Goal: Task Accomplishment & Management: Manage account settings

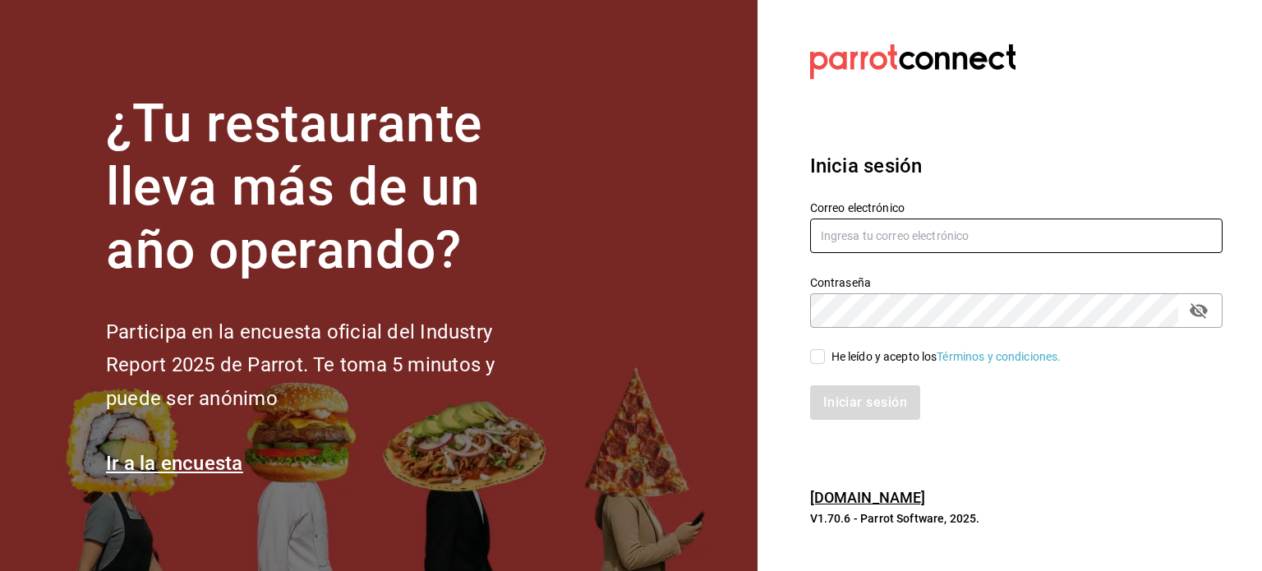
click at [900, 249] on input "text" at bounding box center [1016, 236] width 412 height 35
type input "[EMAIL_ADDRESS][DOMAIN_NAME]"
click at [1194, 316] on icon "passwordField" at bounding box center [1199, 311] width 20 height 20
click at [824, 356] on input "He leído y acepto los Términos y condiciones." at bounding box center [817, 356] width 15 height 15
checkbox input "true"
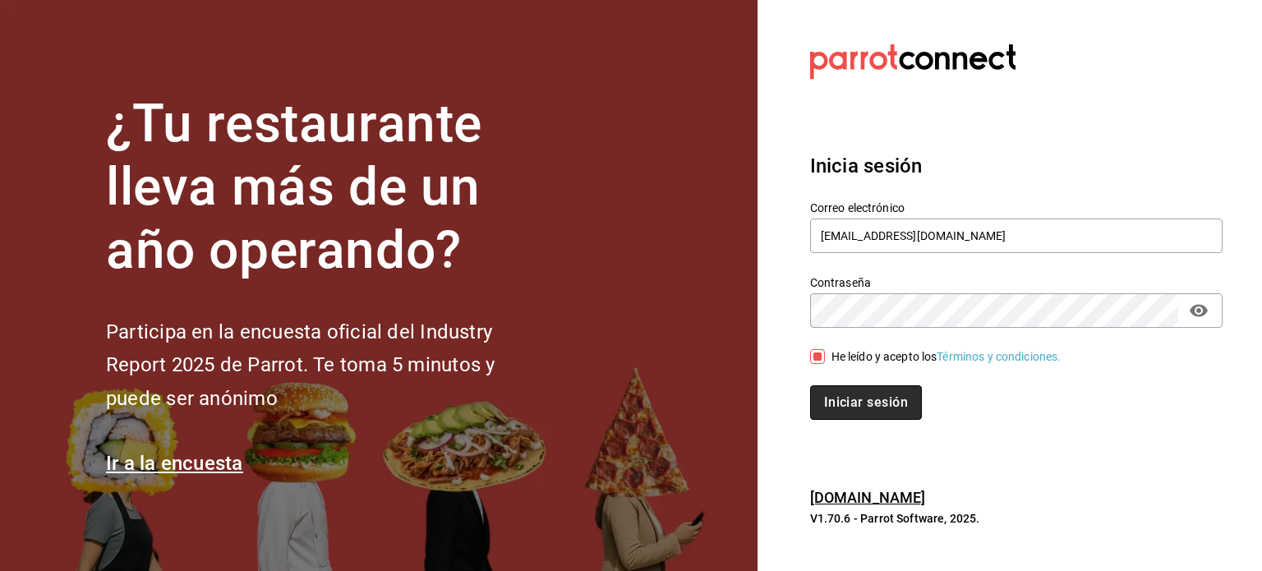
click at [844, 390] on button "Iniciar sesión" at bounding box center [866, 402] width 112 height 35
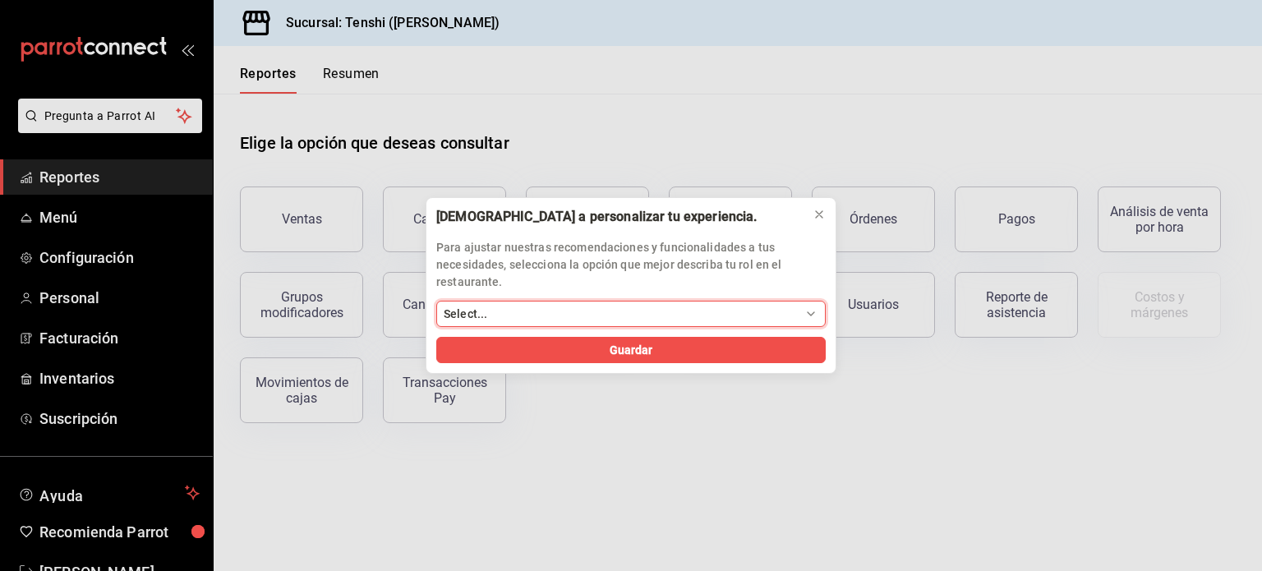
click at [638, 318] on select "Select... Dueño Administrador Gerente Cajero Mesero Chef Cocina Colaboradores S…" at bounding box center [630, 314] width 389 height 26
select select "Administrador"
click at [436, 301] on select "Select... Dueño Administrador Gerente Cajero Mesero Chef Cocina Colaboradores S…" at bounding box center [630, 314] width 389 height 26
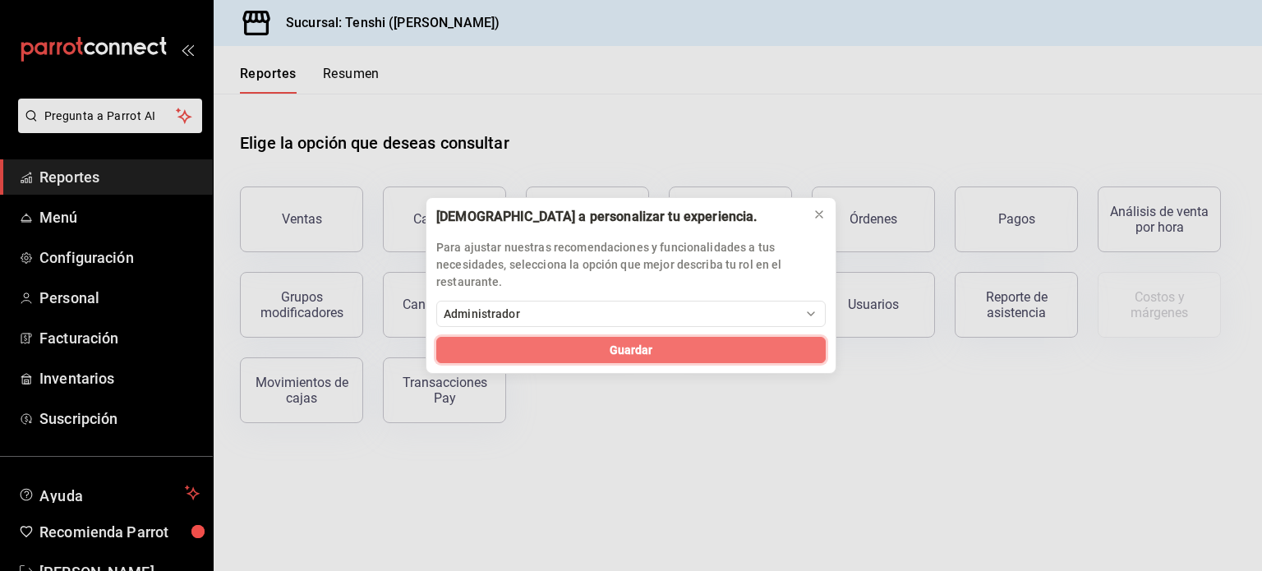
click at [631, 350] on span "Guardar" at bounding box center [632, 350] width 44 height 17
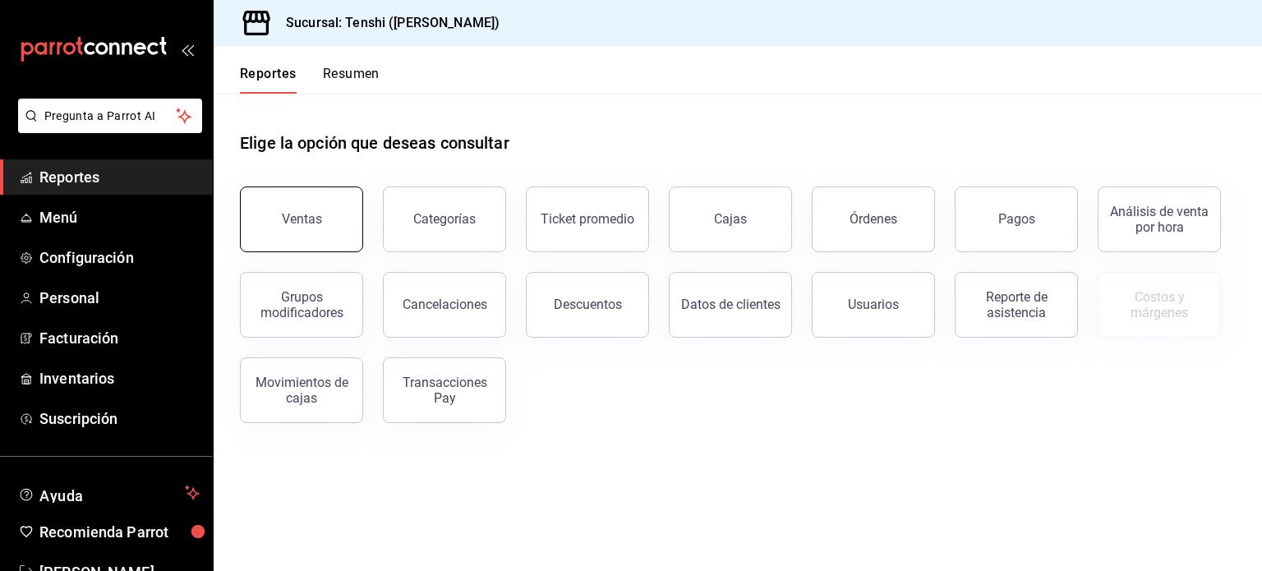
click at [326, 239] on button "Ventas" at bounding box center [301, 220] width 123 height 66
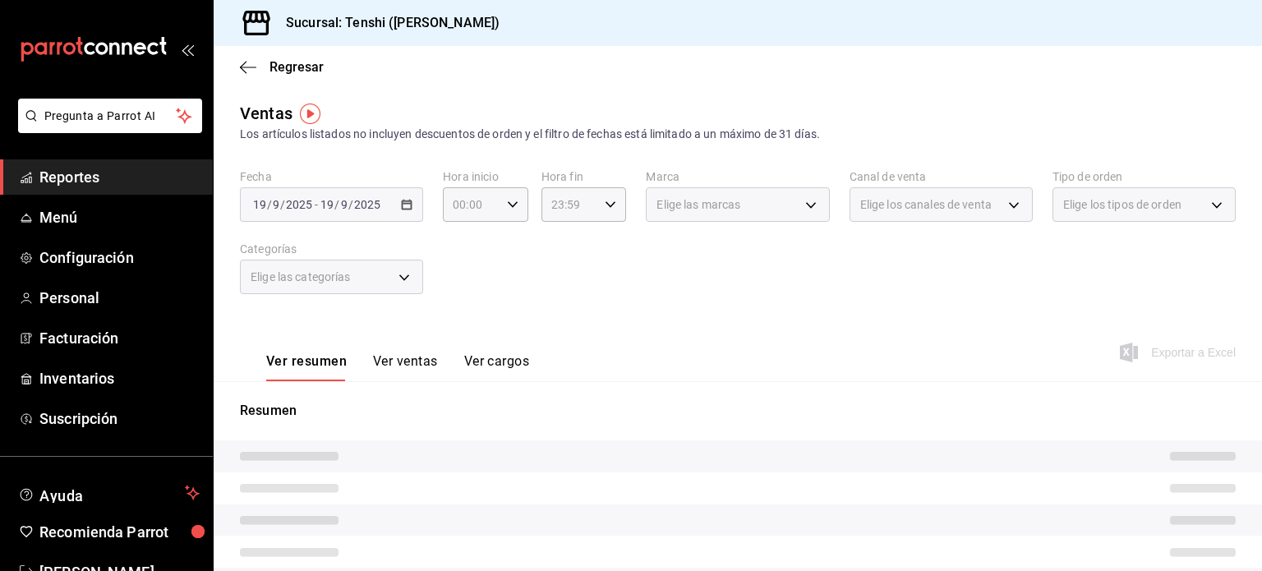
scroll to position [13, 0]
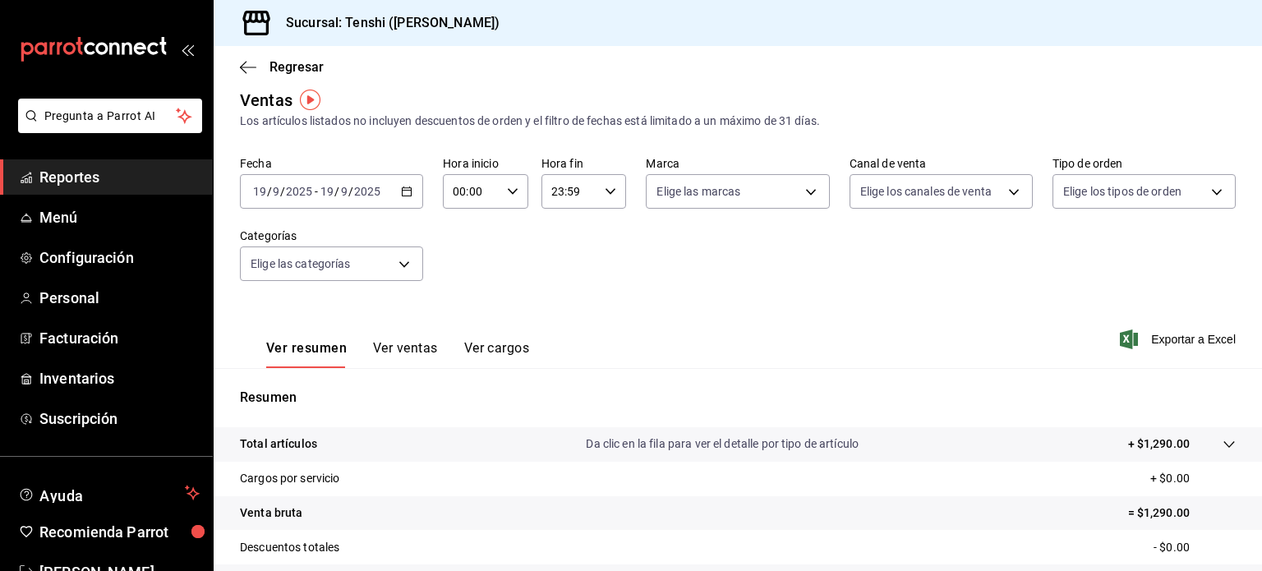
click at [414, 193] on div "2025-09-19 19 / 9 / 2025 - 2025-09-19 19 / 9 / 2025" at bounding box center [331, 191] width 183 height 35
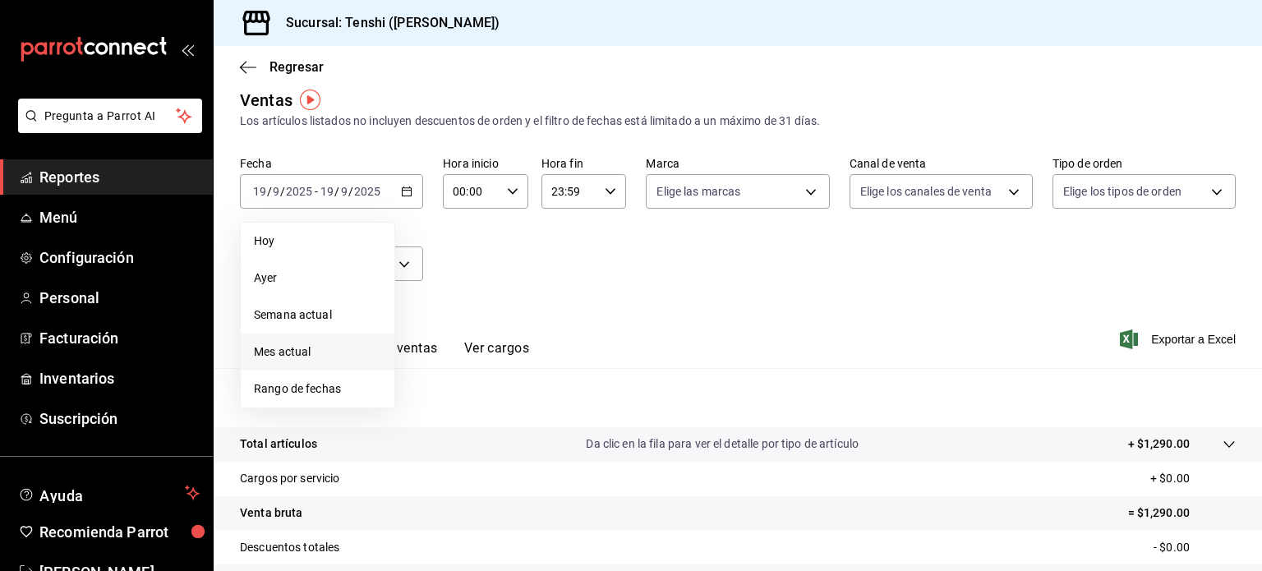
click at [300, 357] on span "Mes actual" at bounding box center [317, 351] width 127 height 17
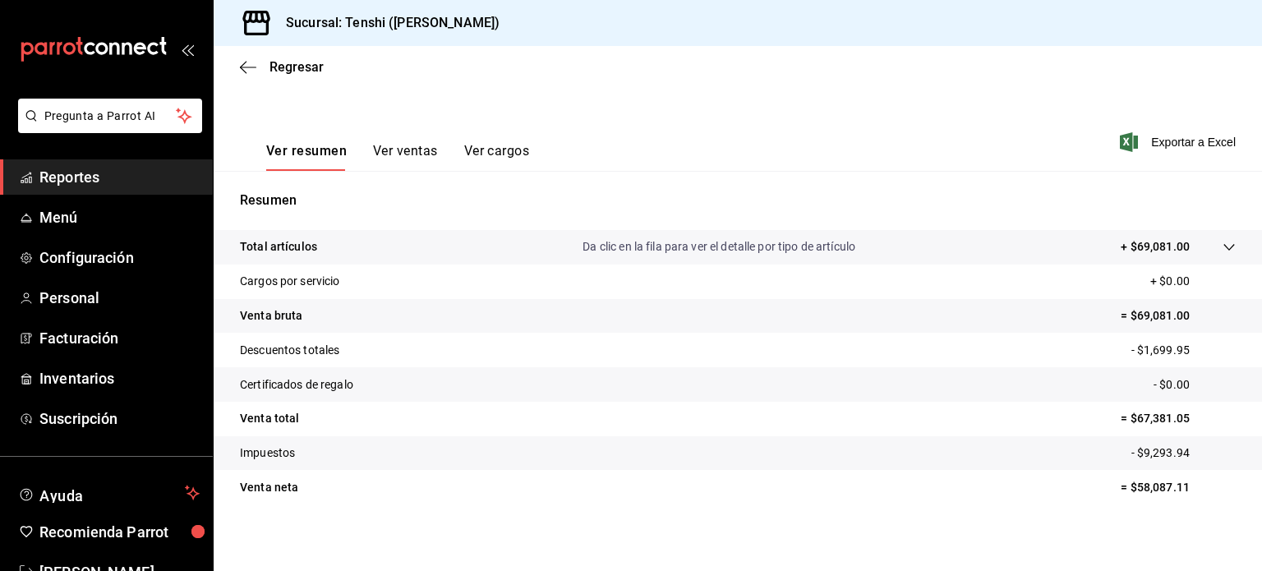
scroll to position [216, 0]
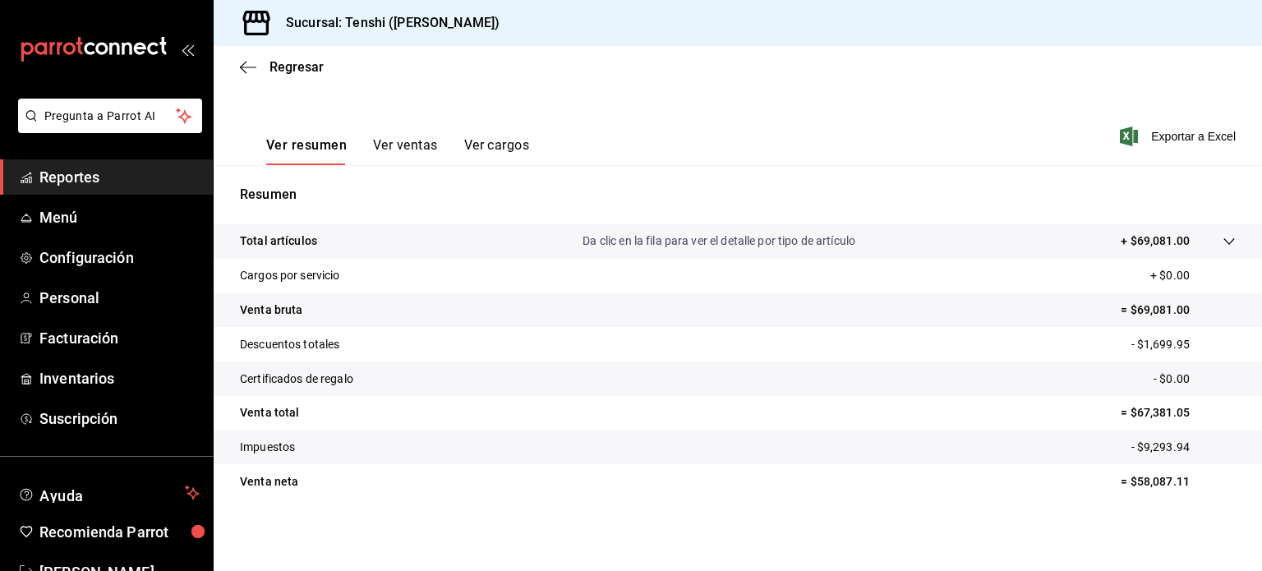
click at [1223, 243] on icon at bounding box center [1229, 241] width 13 height 13
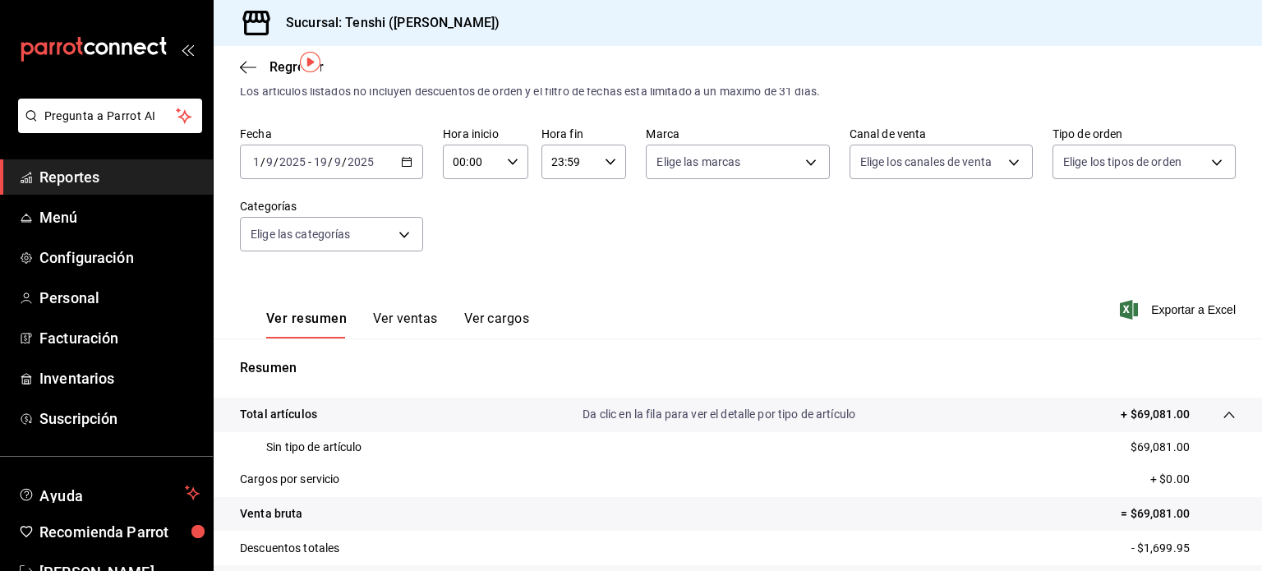
scroll to position [42, 0]
click at [366, 241] on body "Pregunta a Parrot AI Reportes Menú Configuración Personal Facturación Inventari…" at bounding box center [631, 285] width 1262 height 571
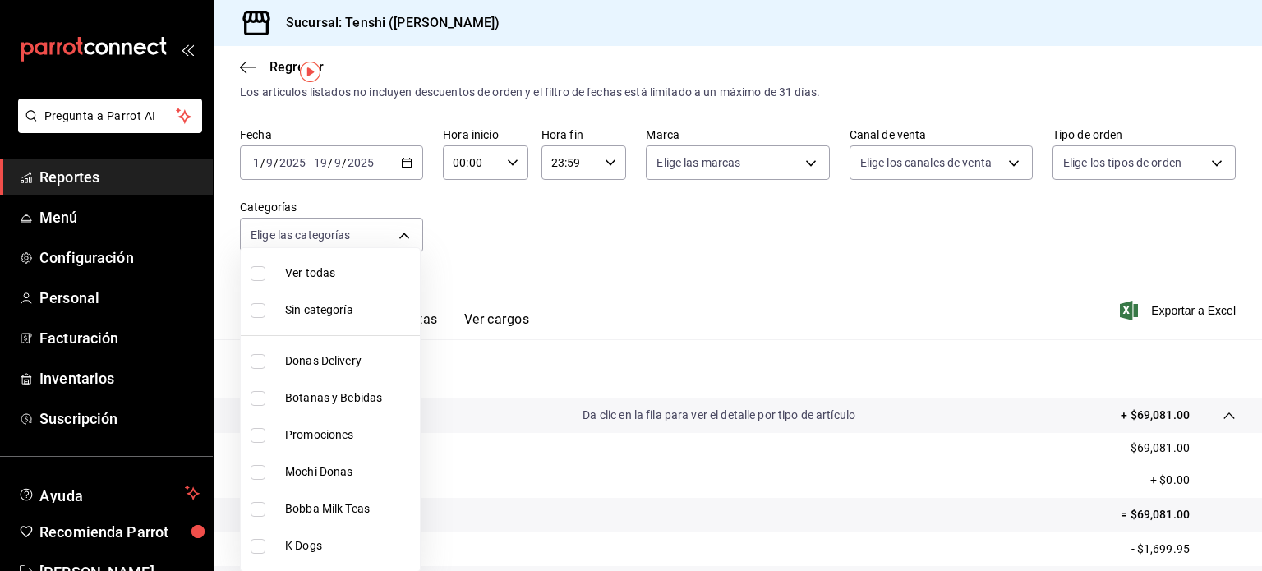
click at [332, 348] on li "Donas Delivery" at bounding box center [330, 361] width 179 height 37
type input "e6a2a164-eb3a-4b55-aded-e3e30f127dad"
checkbox input "true"
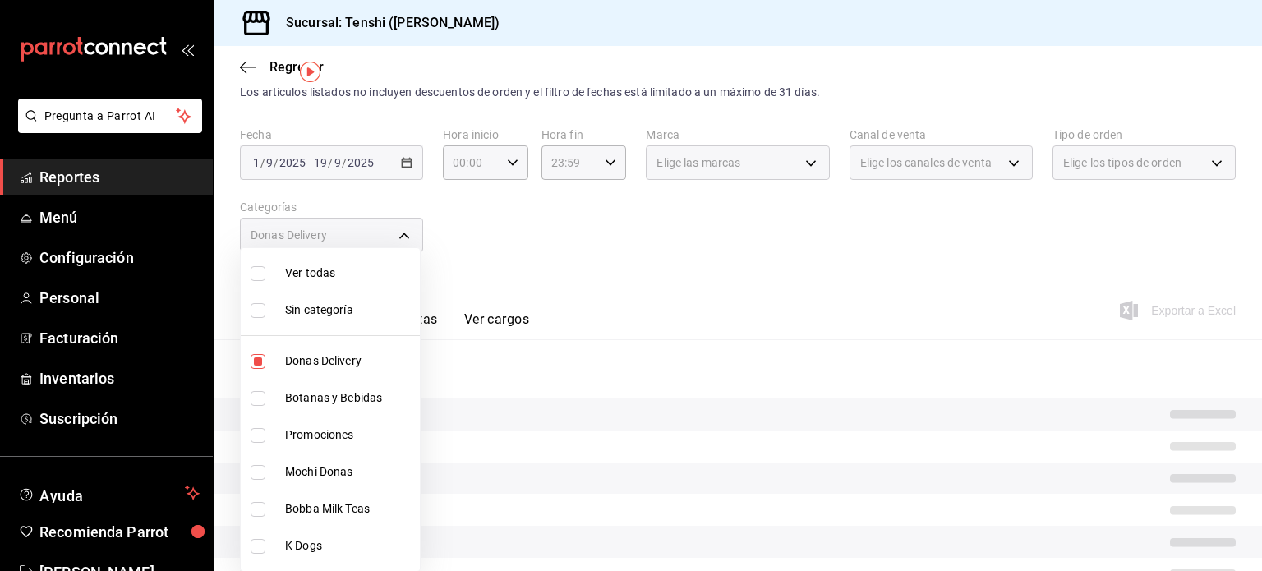
click at [283, 387] on li "Botanas y Bebidas" at bounding box center [330, 398] width 179 height 37
type input "e6a2a164-eb3a-4b55-aded-e3e30f127dad,35b1d43d-b88a-4b0b-9433-b67ea1030d49"
checkbox input "true"
click at [266, 435] on label at bounding box center [261, 435] width 21 height 15
click at [265, 435] on input "checkbox" at bounding box center [258, 435] width 15 height 15
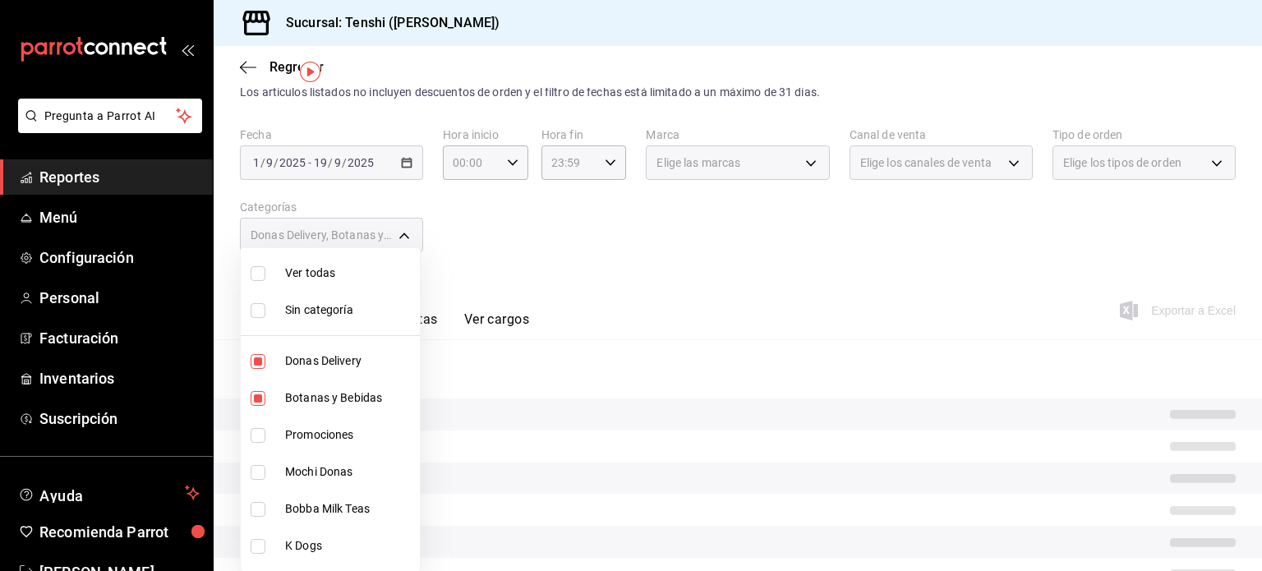
checkbox input "false"
type input "e6a2a164-eb3a-4b55-aded-e3e30f127dad,35b1d43d-b88a-4b0b-9433-b67ea1030d49"
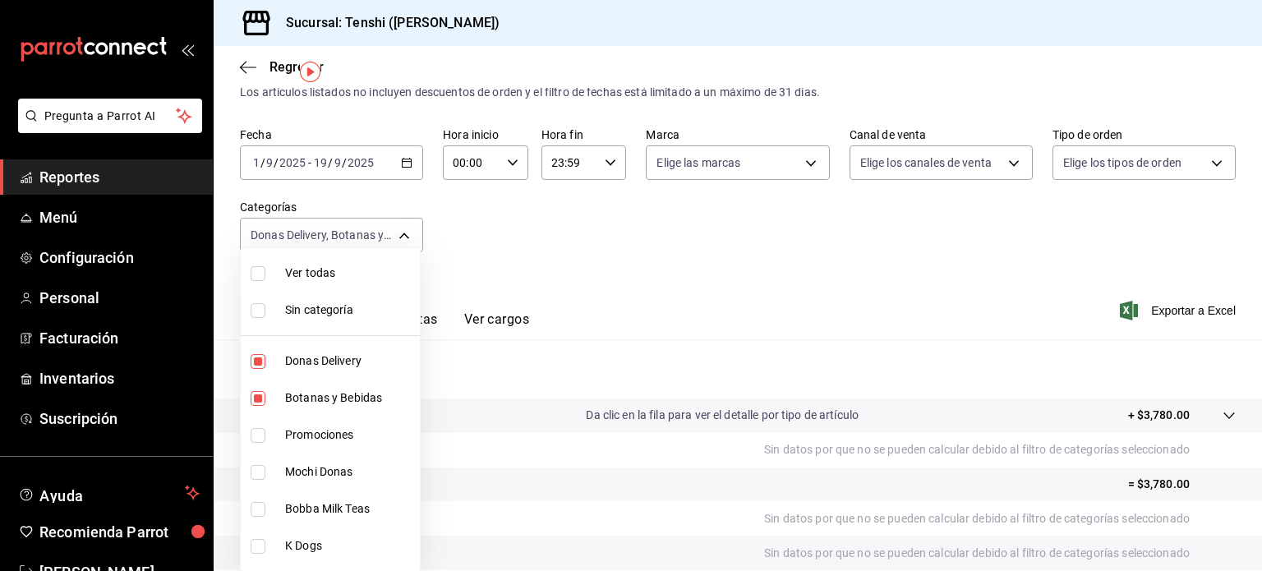
click at [263, 467] on input "checkbox" at bounding box center [258, 472] width 15 height 15
checkbox input "true"
type input "e6a2a164-eb3a-4b55-aded-e3e30f127dad,35b1d43d-b88a-4b0b-9433-b67ea1030d49,35953…"
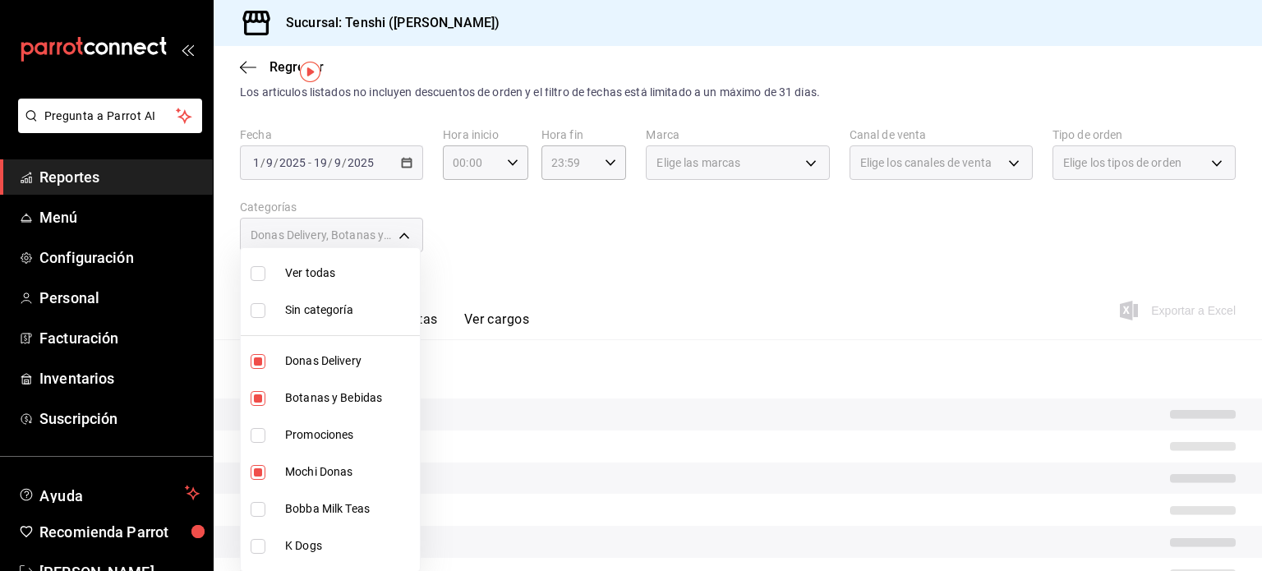
click at [258, 440] on input "checkbox" at bounding box center [258, 435] width 15 height 15
checkbox input "true"
type input "e6a2a164-eb3a-4b55-aded-e3e30f127dad,35b1d43d-b88a-4b0b-9433-b67ea1030d49,35953…"
click at [251, 509] on input "checkbox" at bounding box center [258, 509] width 15 height 15
checkbox input "true"
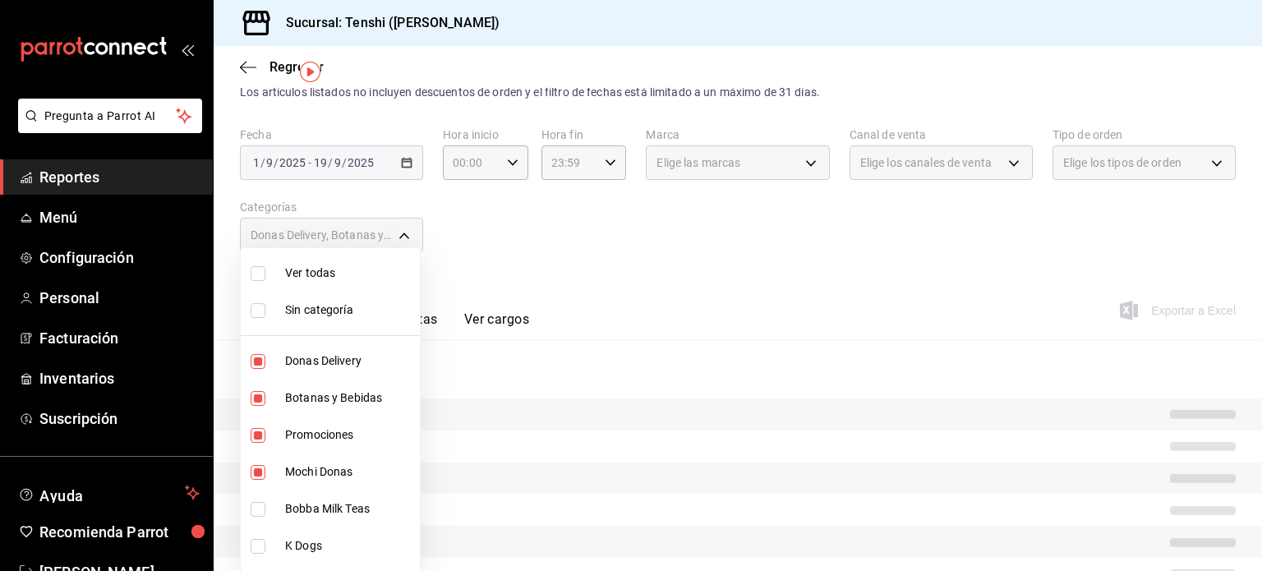
type input "e6a2a164-eb3a-4b55-aded-e3e30f127dad,35b1d43d-b88a-4b0b-9433-b67ea1030d49,35953…"
click at [251, 541] on input "checkbox" at bounding box center [258, 546] width 15 height 15
checkbox input "true"
type input "e6a2a164-eb3a-4b55-aded-e3e30f127dad,35b1d43d-b88a-4b0b-9433-b67ea1030d49,35953…"
checkbox input "true"
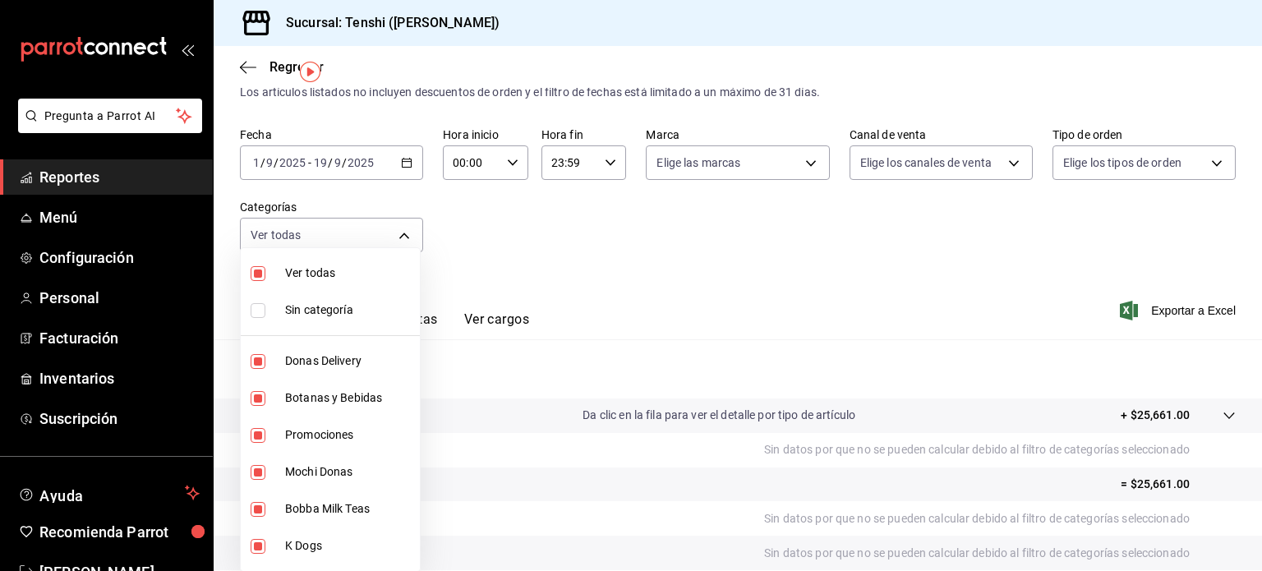
click at [670, 269] on div at bounding box center [631, 285] width 1262 height 571
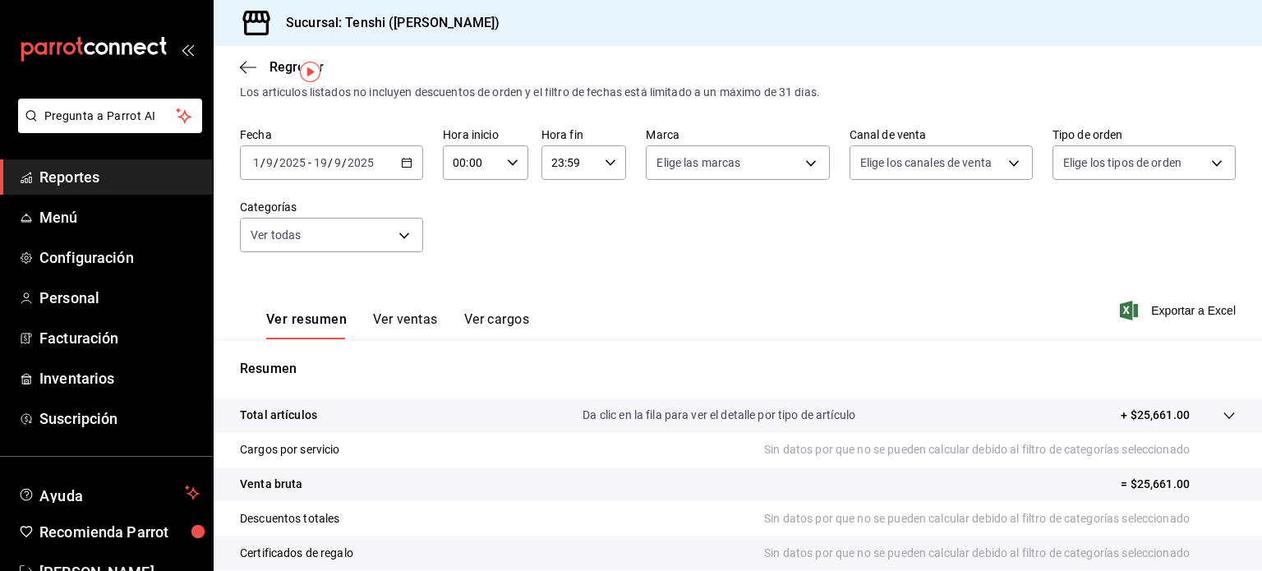
click at [1190, 412] on div at bounding box center [1213, 415] width 46 height 17
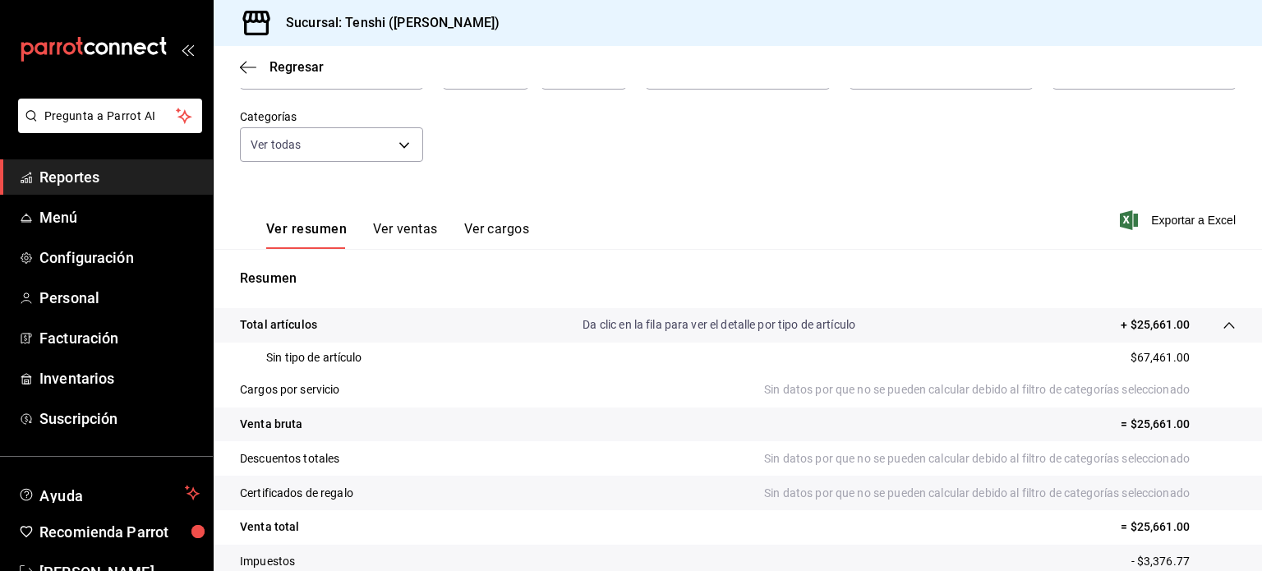
scroll to position [99, 0]
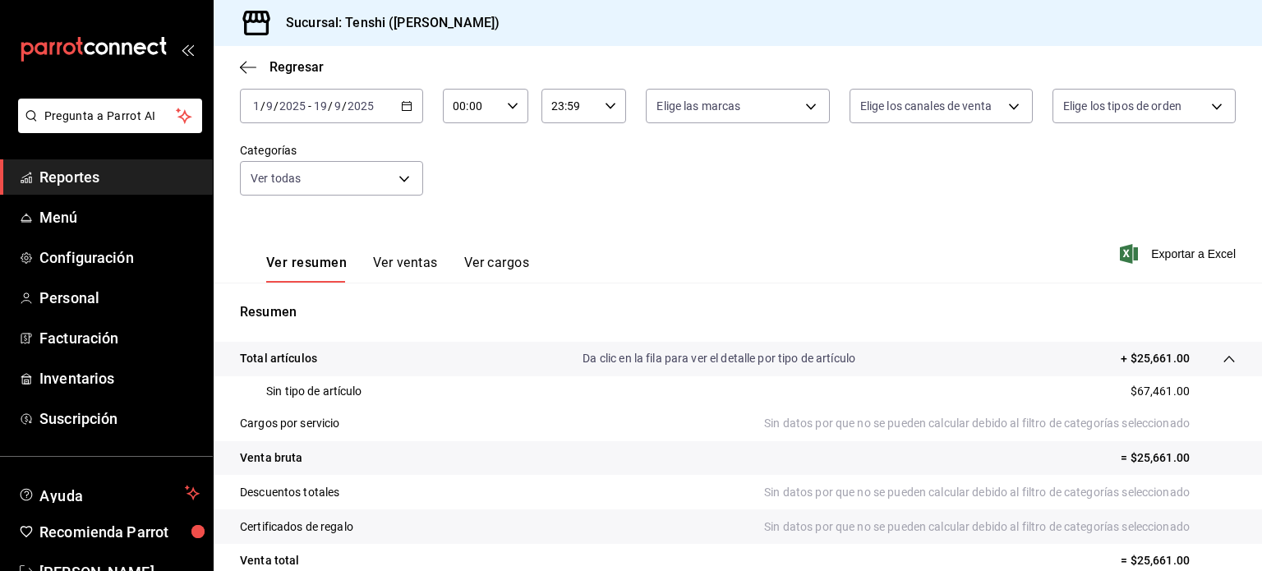
click at [1032, 380] on div "Sin tipo de artículo $67,461.00" at bounding box center [738, 391] width 996 height 30
click at [393, 259] on button "Ver ventas" at bounding box center [405, 269] width 65 height 28
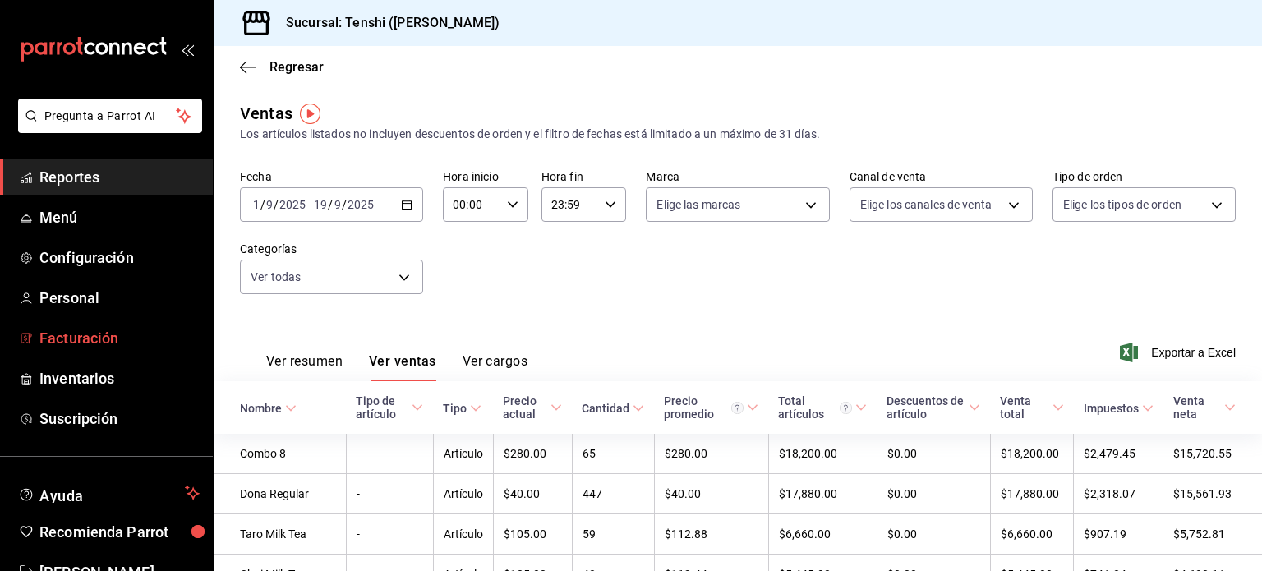
click at [70, 335] on span "Facturación" at bounding box center [119, 338] width 160 height 22
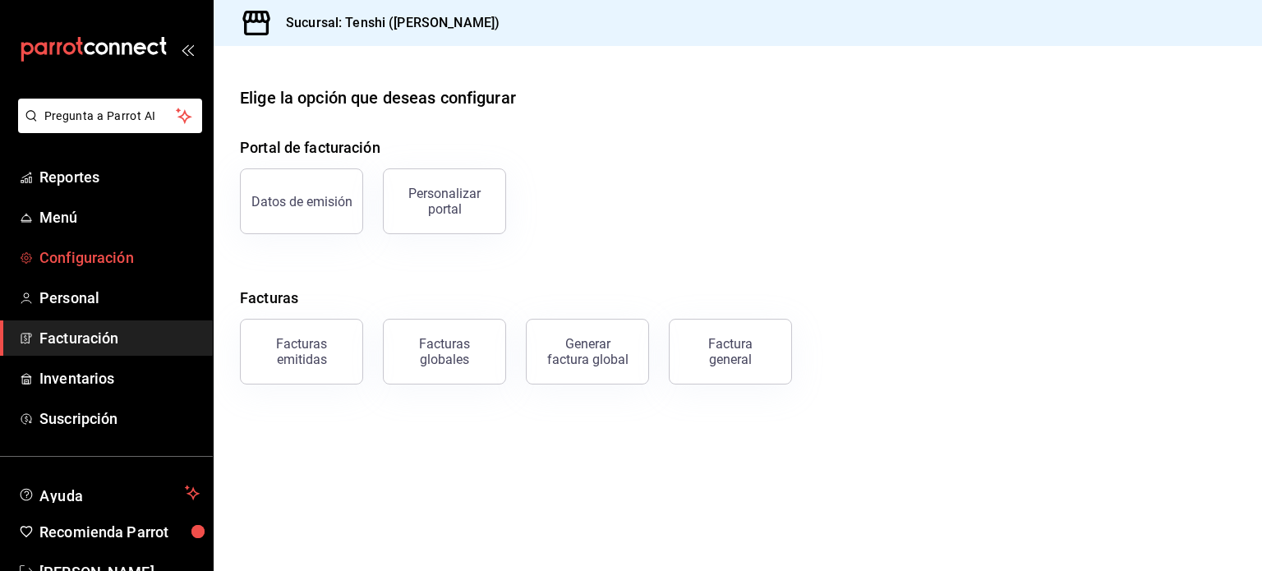
click at [112, 256] on span "Configuración" at bounding box center [119, 257] width 160 height 22
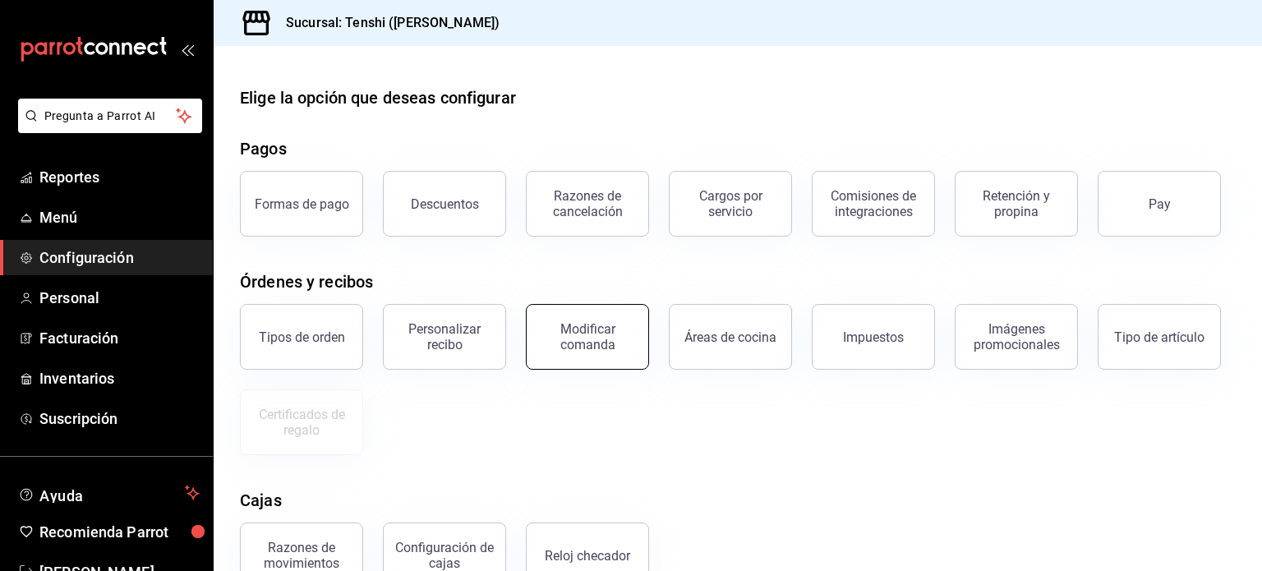
click at [575, 351] on div "Modificar comanda" at bounding box center [588, 336] width 102 height 31
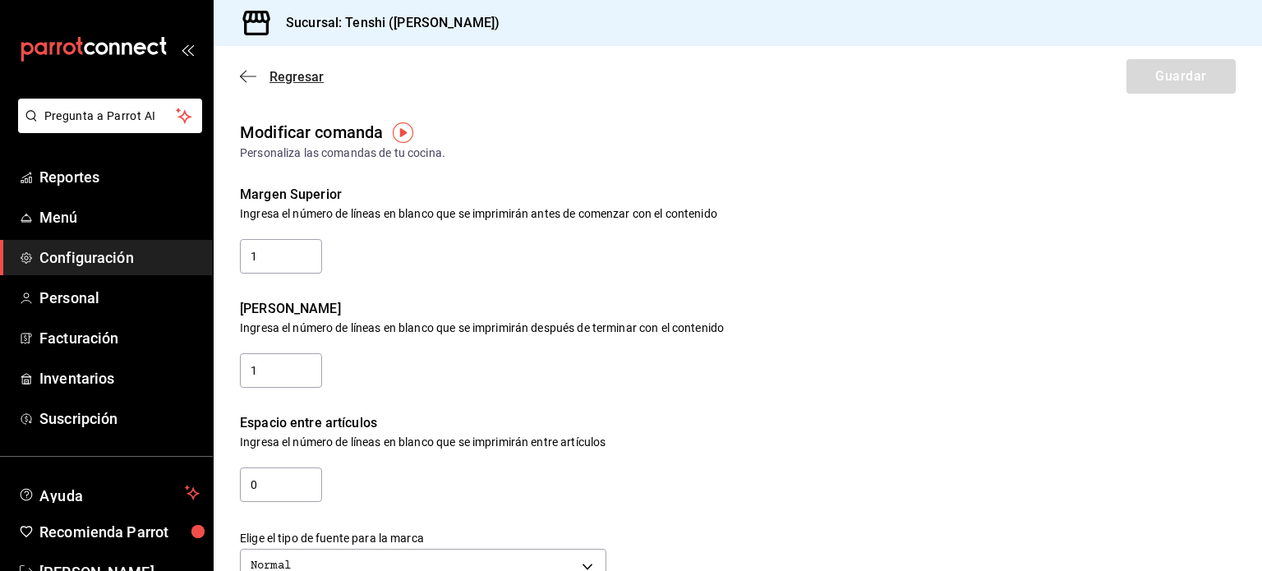
click at [241, 76] on icon "button" at bounding box center [243, 77] width 7 height 12
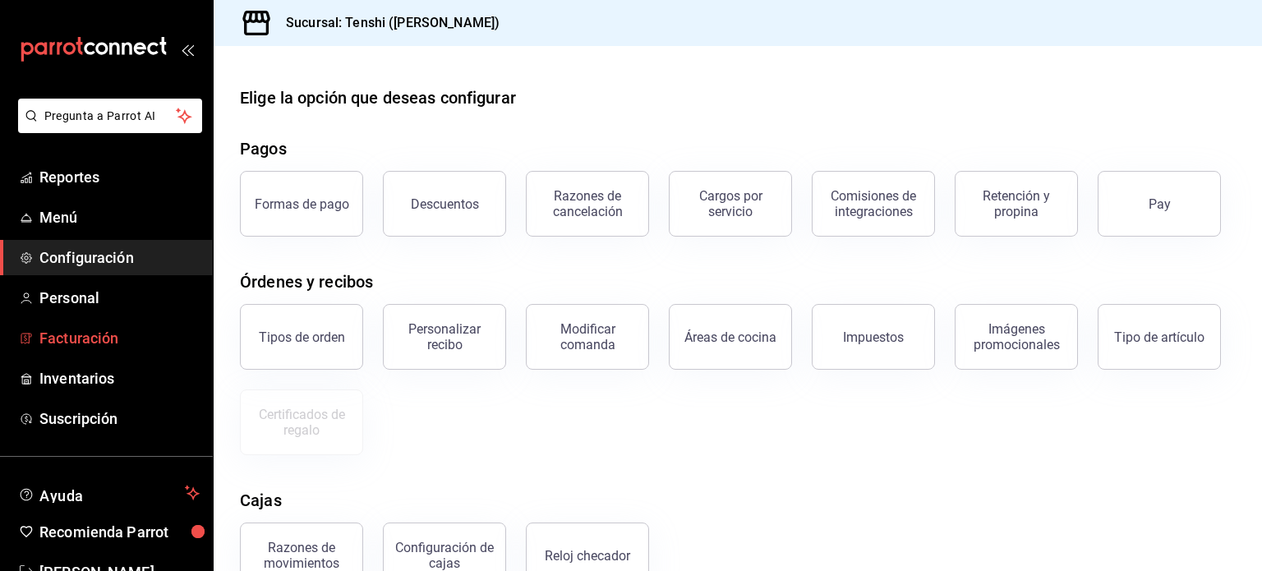
click at [131, 334] on span "Facturación" at bounding box center [119, 338] width 160 height 22
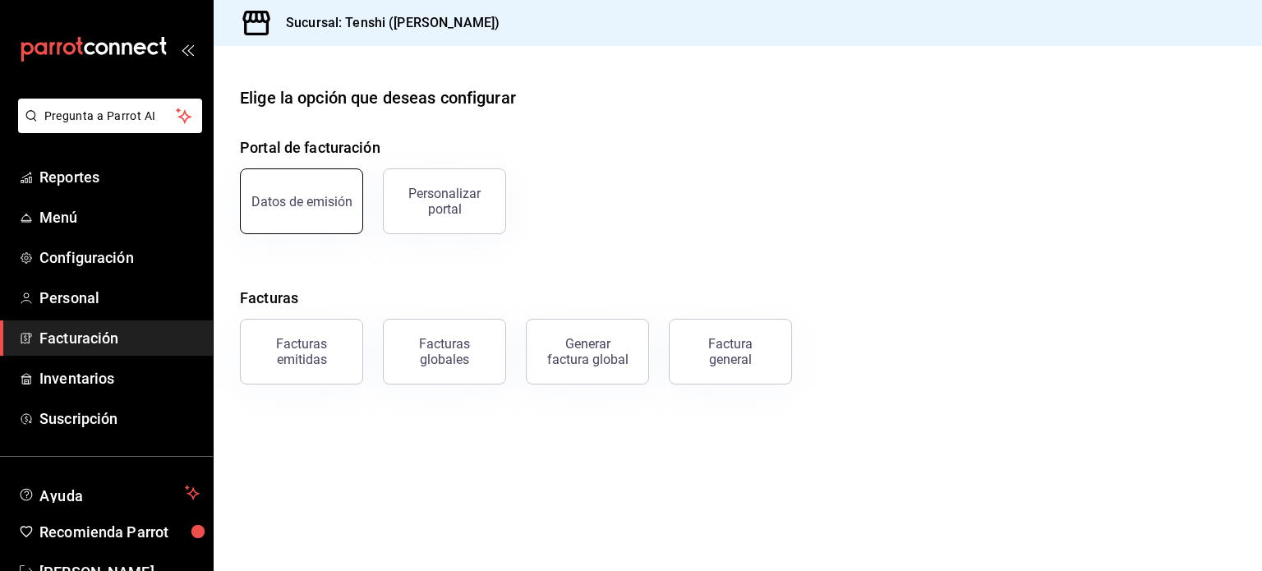
click at [309, 216] on button "Datos de emisión" at bounding box center [301, 201] width 123 height 66
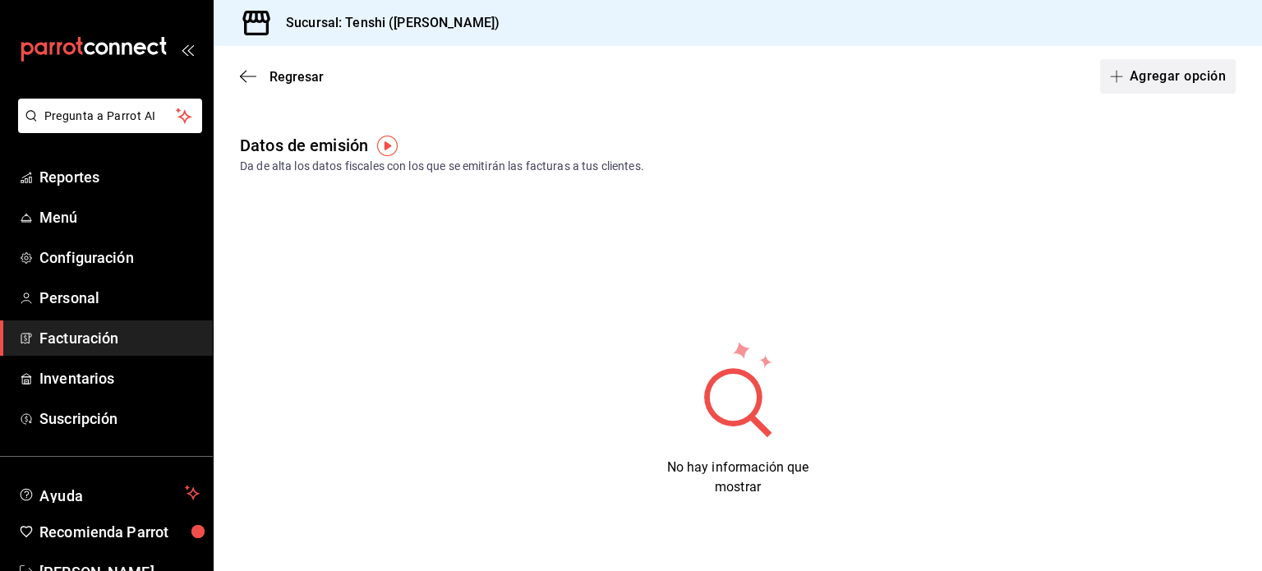
click at [1112, 74] on icon "button" at bounding box center [1116, 76] width 13 height 13
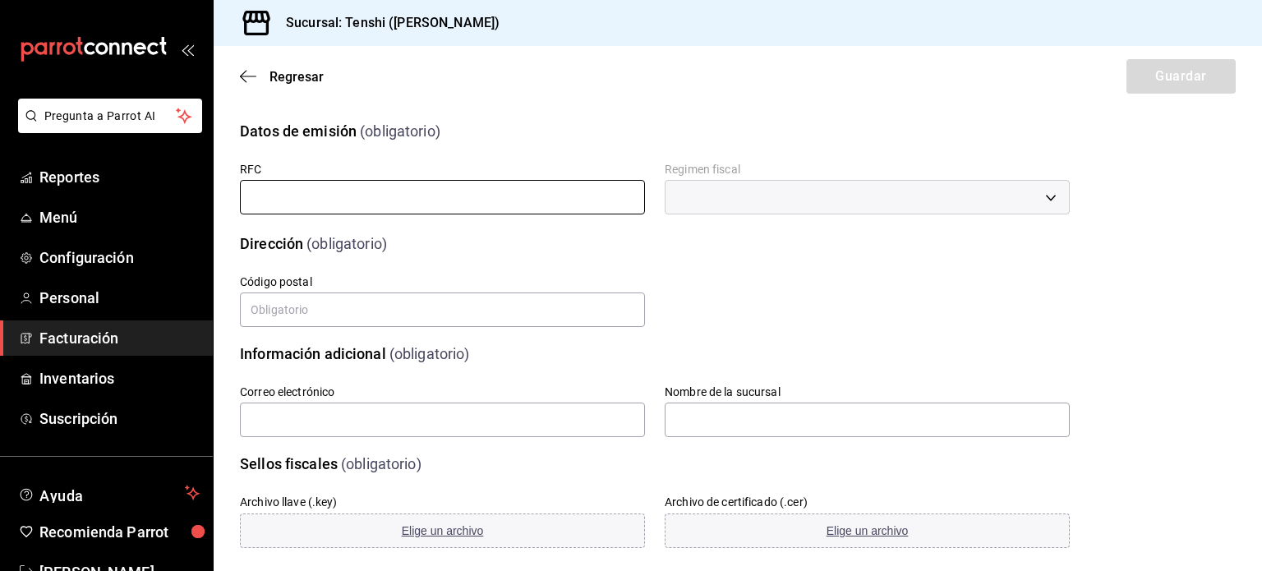
click at [517, 180] on input "text" at bounding box center [442, 197] width 405 height 35
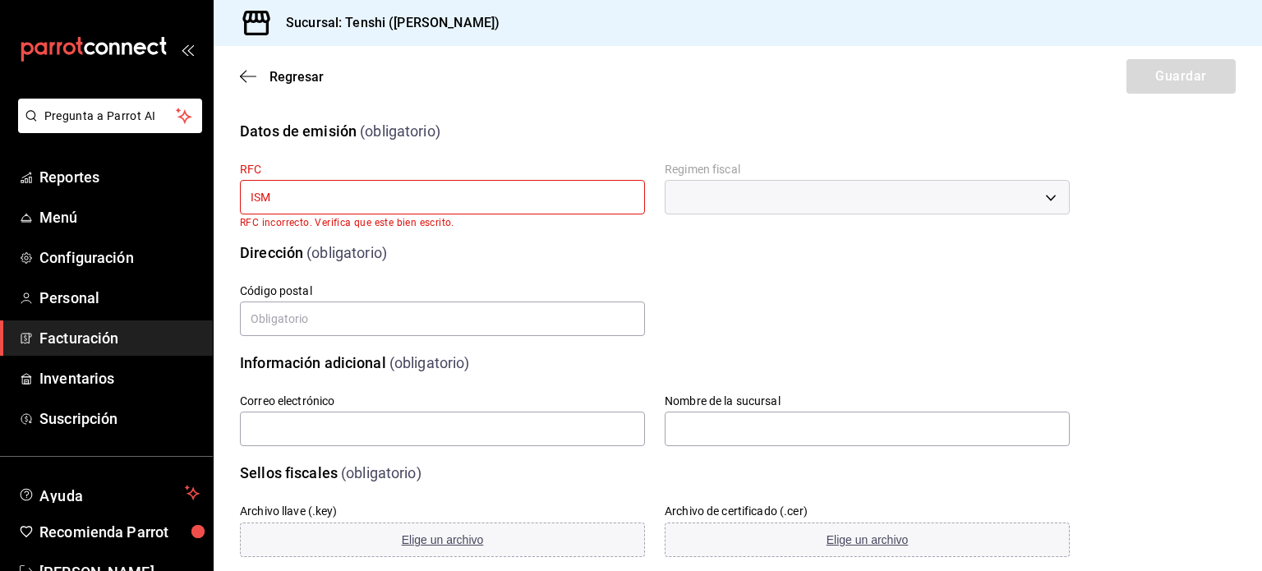
paste input "230526JH8"
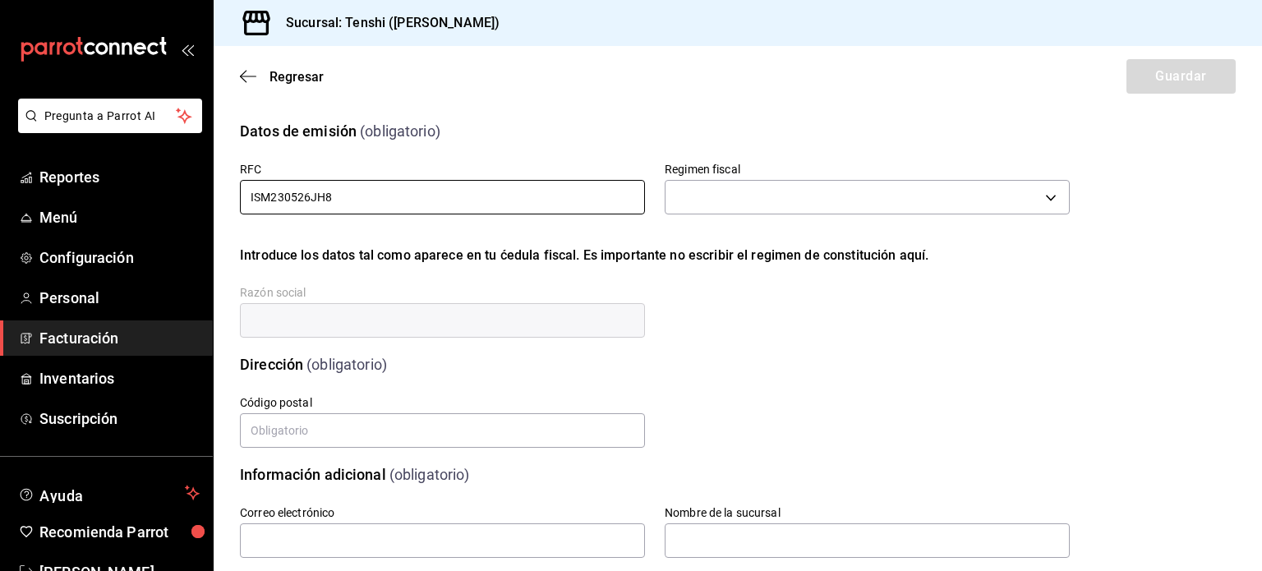
type input "ISM230526JH8"
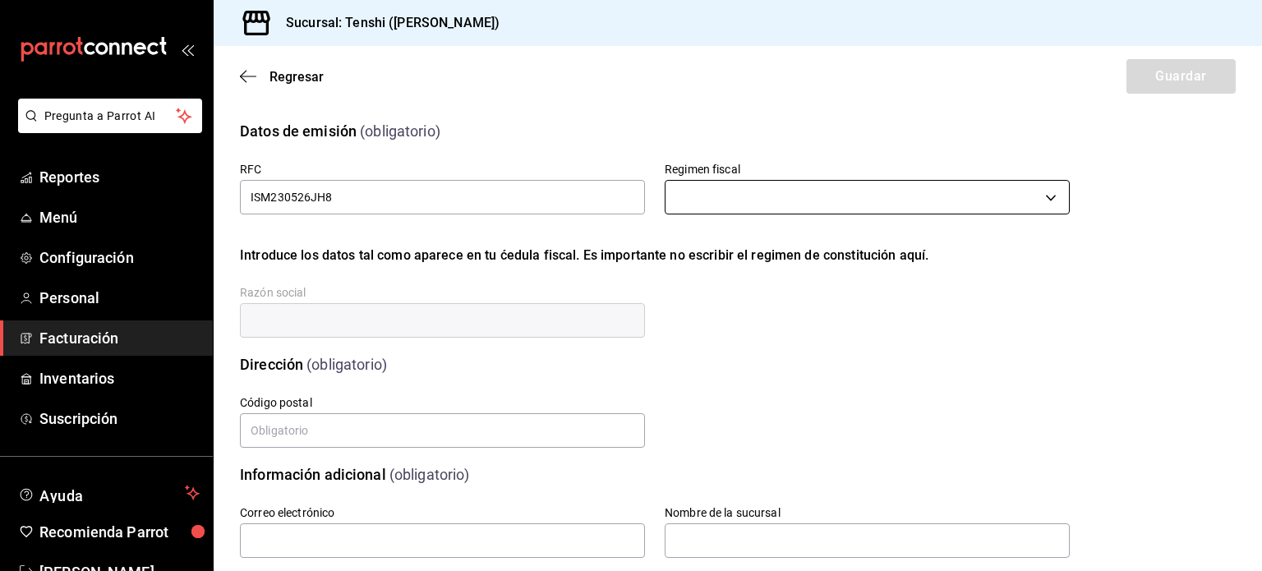
click at [793, 206] on body "Pregunta a Parrot AI Reportes Menú Configuración Personal Facturación Inventari…" at bounding box center [631, 285] width 1262 height 571
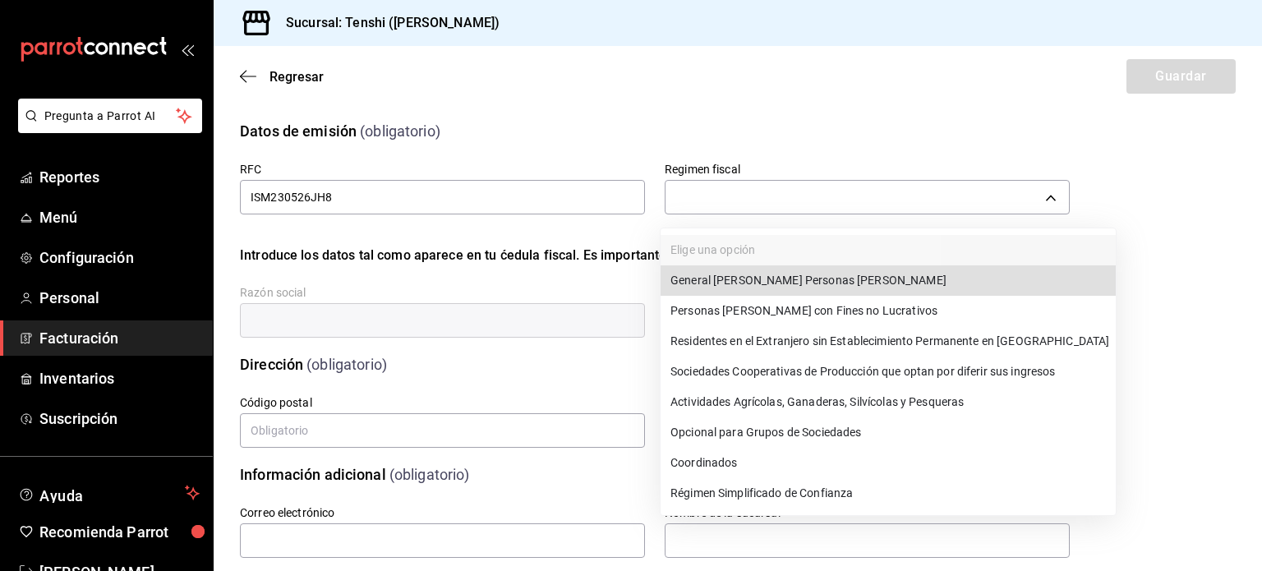
click at [807, 193] on div at bounding box center [631, 285] width 1262 height 571
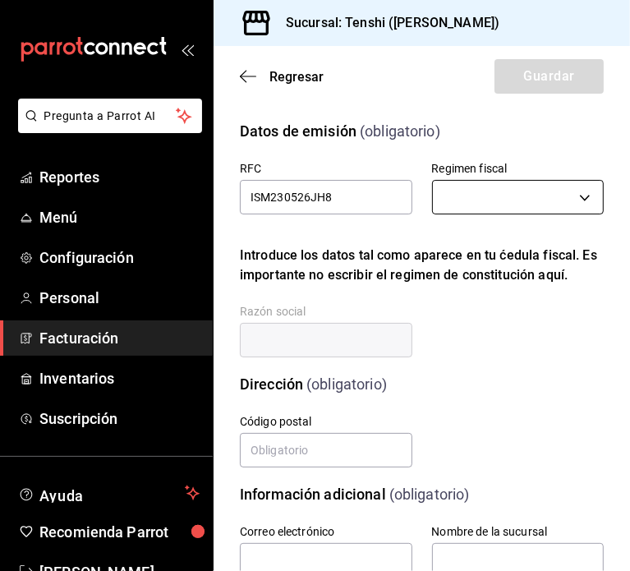
click at [489, 193] on body "Pregunta a Parrot AI Reportes Menú Configuración Personal Facturación Inventari…" at bounding box center [315, 285] width 630 height 571
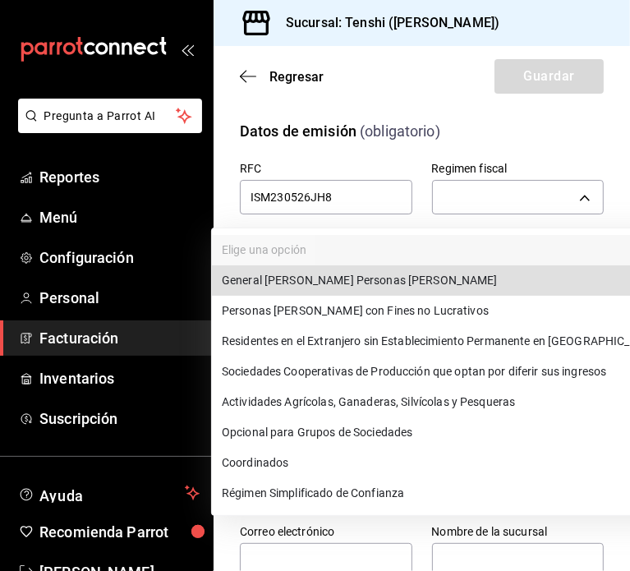
click at [378, 488] on li "Régimen Simplificado de Confianza" at bounding box center [439, 493] width 455 height 30
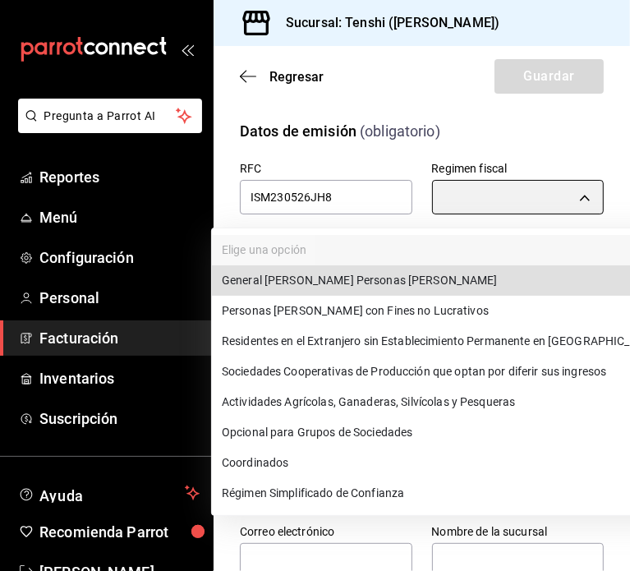
type input "626"
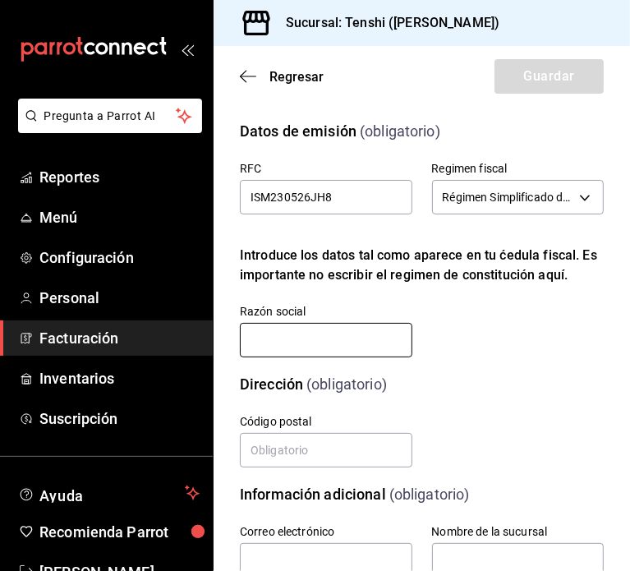
click at [373, 351] on input "text" at bounding box center [326, 340] width 173 height 35
click at [329, 334] on input "text" at bounding box center [326, 340] width 173 height 35
paste input "ISMIRAV"
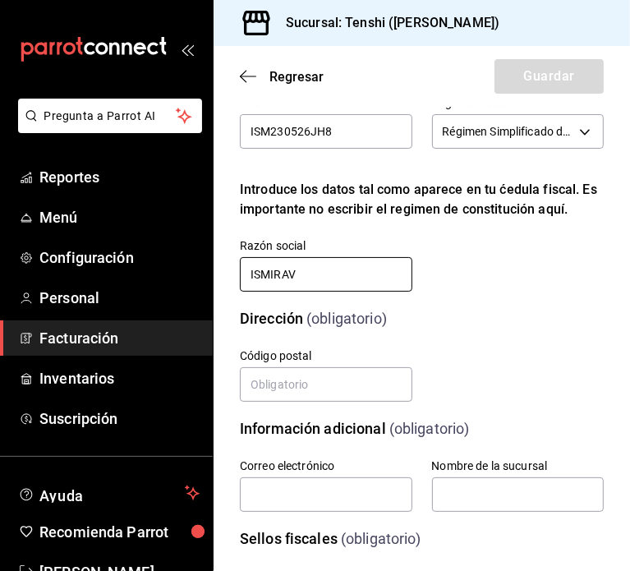
scroll to position [69, 0]
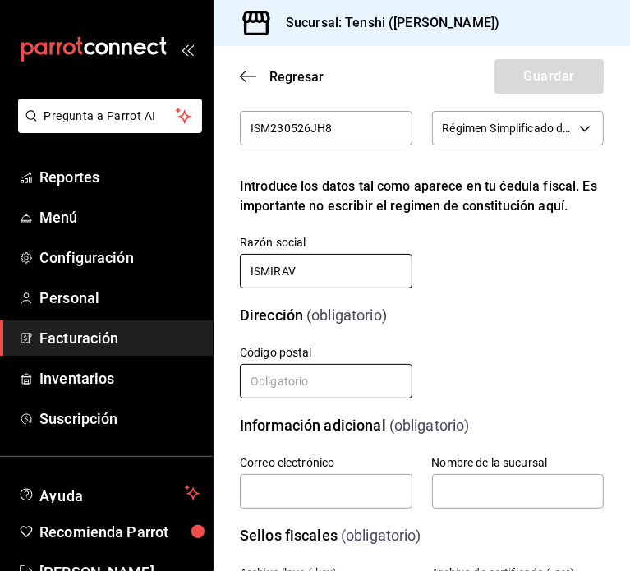
type input "ISMIRAV"
click at [339, 397] on input "text" at bounding box center [326, 381] width 173 height 35
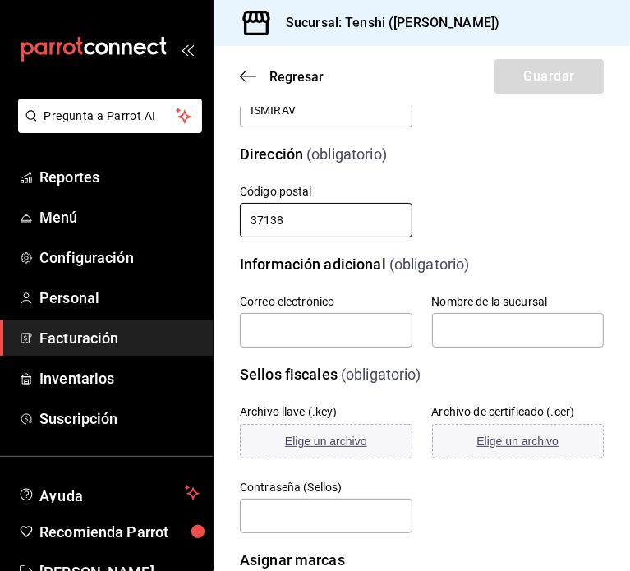
scroll to position [230, 0]
type input "37138"
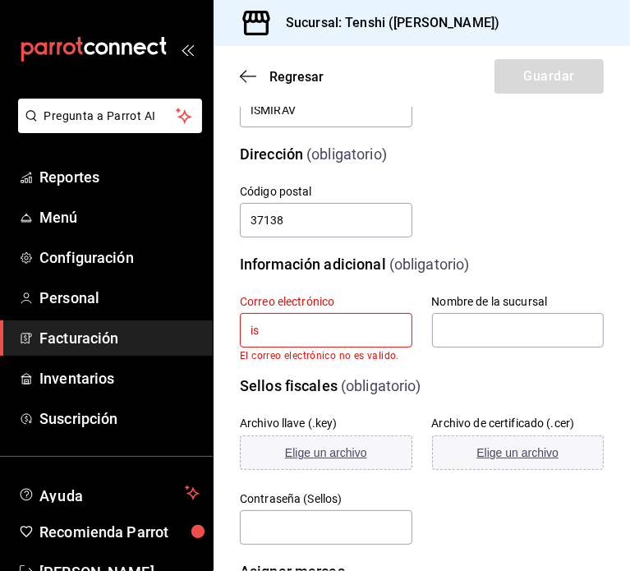
type input "i"
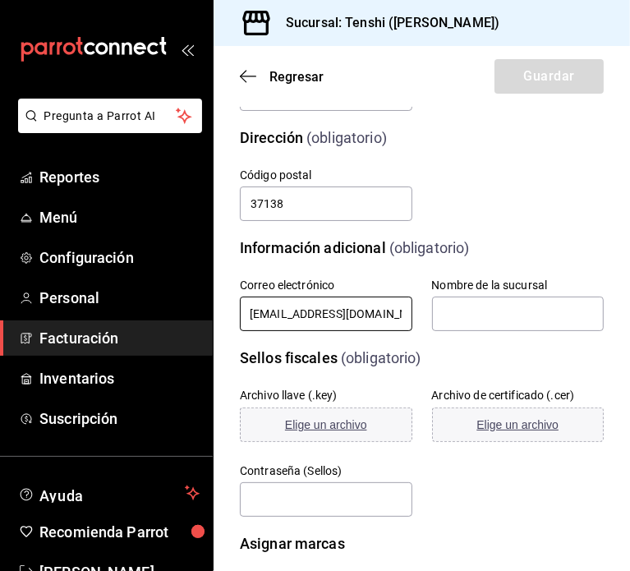
scroll to position [248, 0]
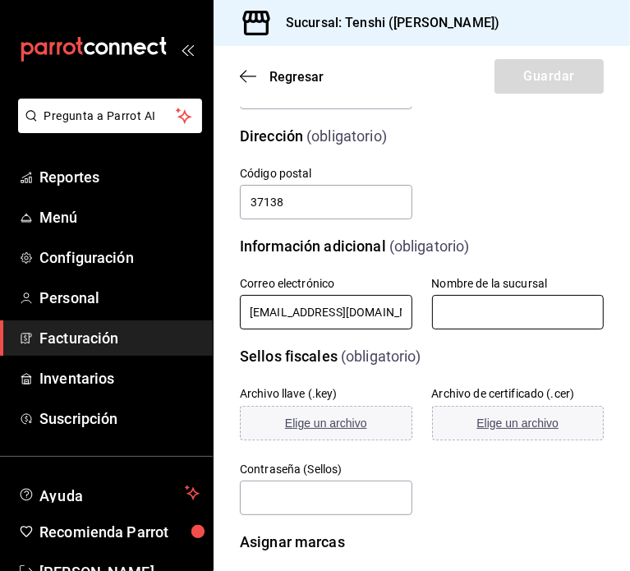
type input "[EMAIL_ADDRESS][DOMAIN_NAME]"
click at [468, 318] on input "text" at bounding box center [518, 312] width 173 height 35
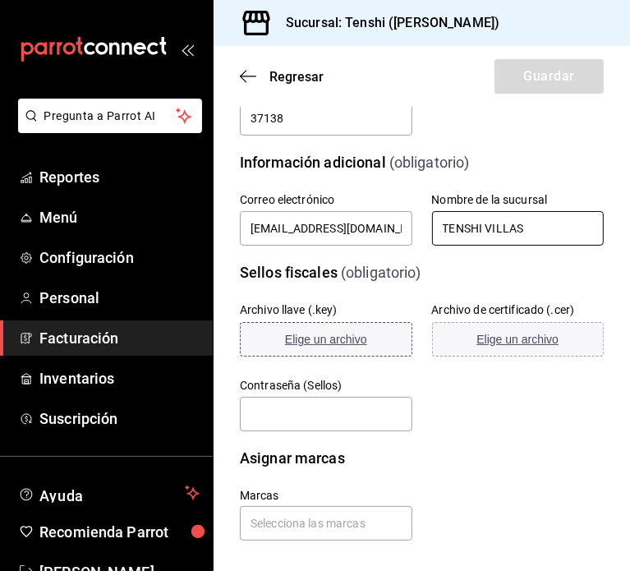
scroll to position [341, 0]
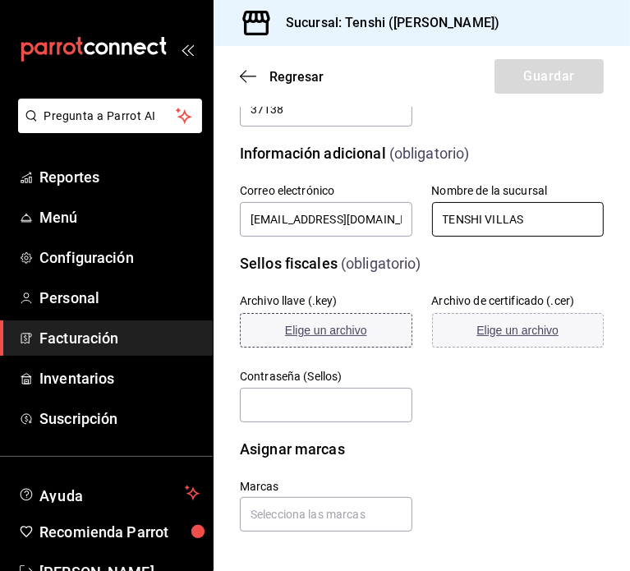
type input "TENSHI VILLAS"
click at [343, 336] on span "Elige un archivo" at bounding box center [326, 330] width 82 height 13
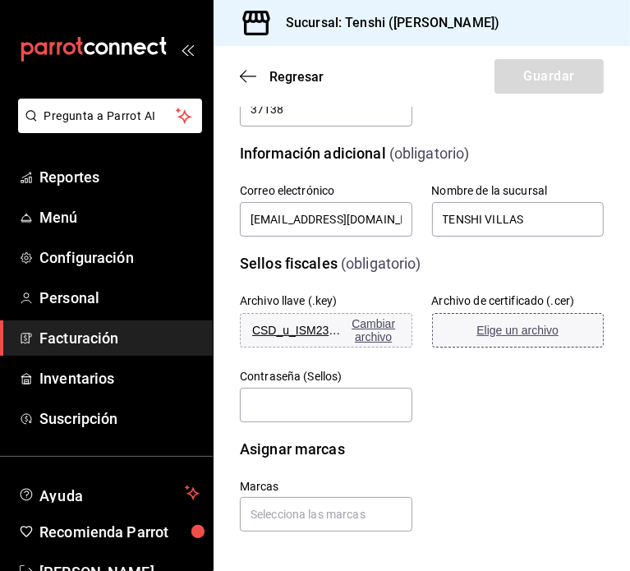
click at [507, 341] on button "Elige un archivo" at bounding box center [518, 330] width 173 height 35
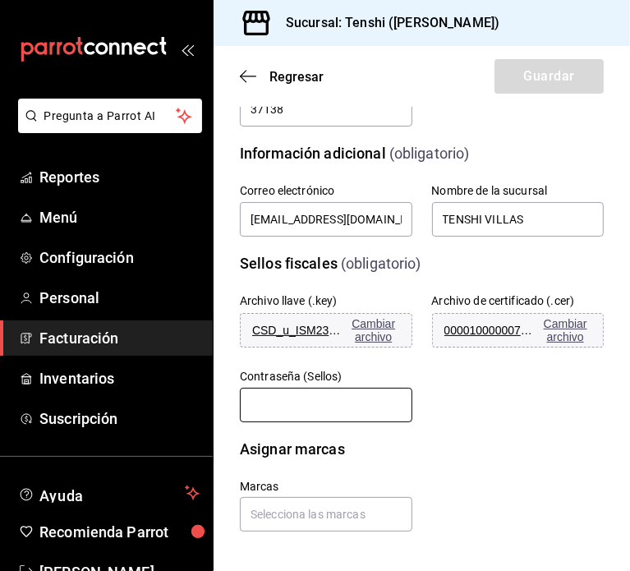
click at [281, 412] on input "text" at bounding box center [326, 405] width 173 height 35
paste input "ism23052"
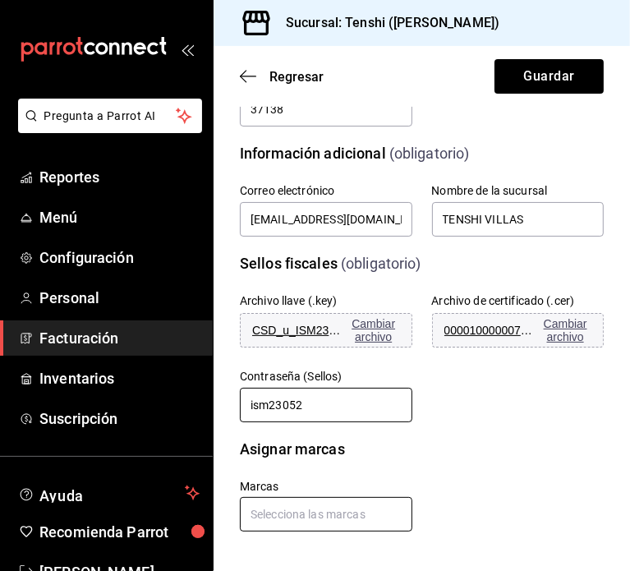
type input "ism23052"
click at [296, 512] on input "text" at bounding box center [326, 514] width 173 height 35
click at [335, 477] on li "Tenshi (Leon)" at bounding box center [323, 476] width 166 height 27
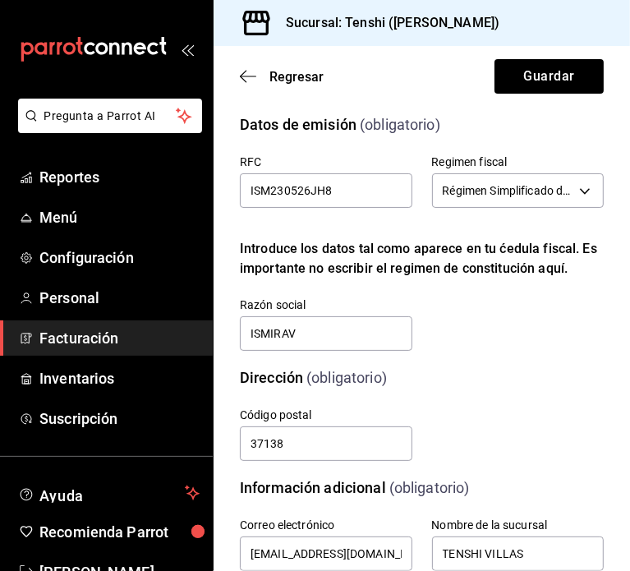
scroll to position [0, 0]
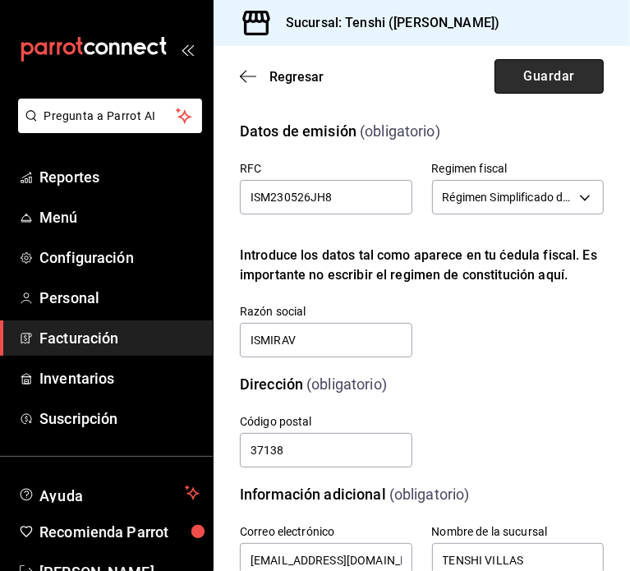
click at [564, 64] on button "Guardar" at bounding box center [549, 76] width 109 height 35
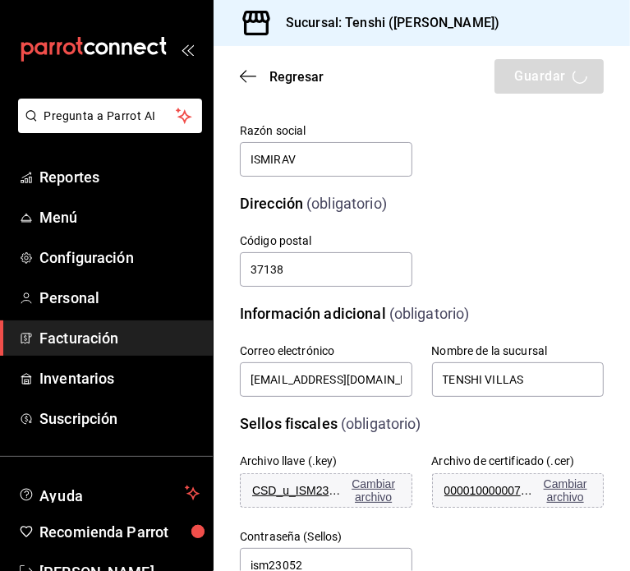
scroll to position [292, 0]
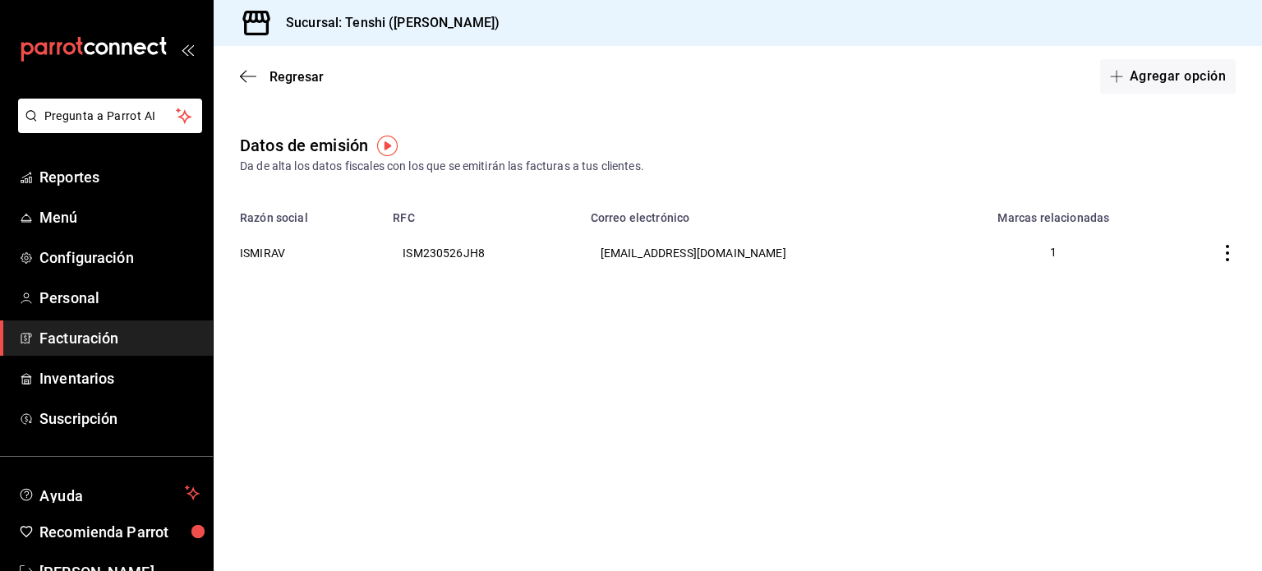
click at [378, 141] on img "button" at bounding box center [387, 146] width 21 height 21
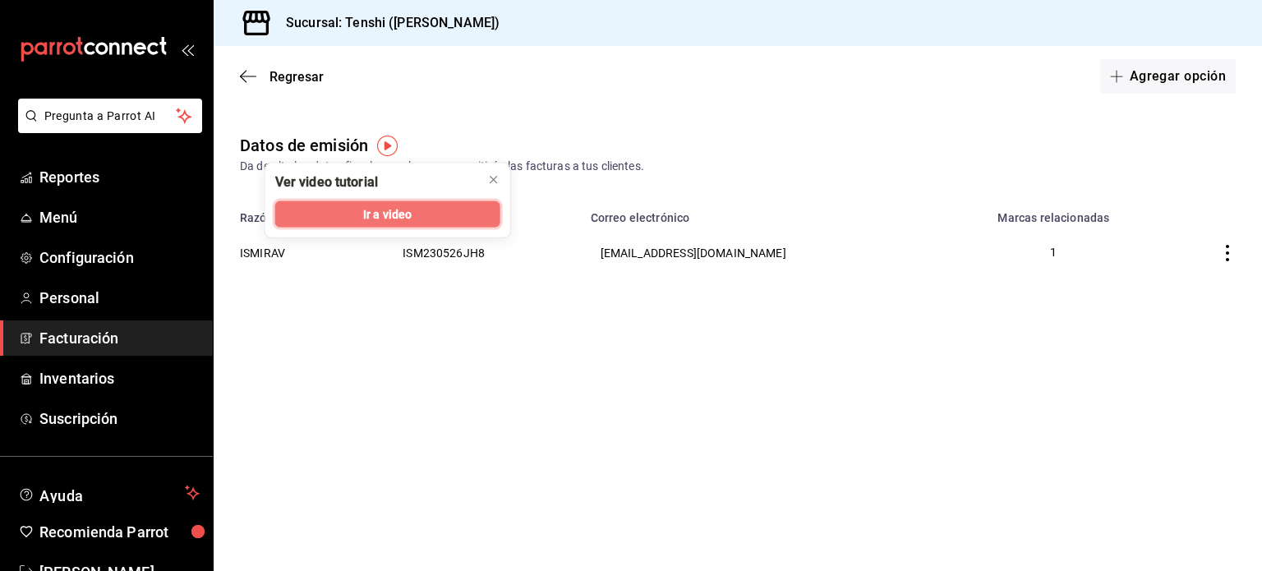
click at [363, 207] on span "Ir a video" at bounding box center [387, 213] width 48 height 17
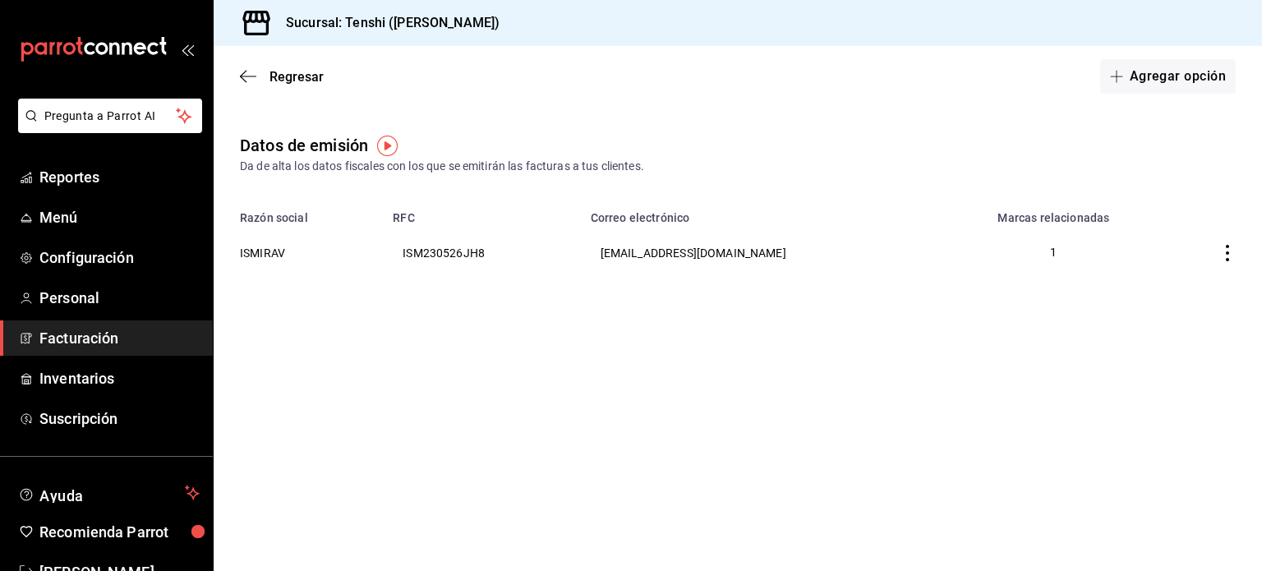
click at [241, 67] on div "Regresar Agregar opción" at bounding box center [738, 76] width 1048 height 61
click at [256, 71] on span "Regresar" at bounding box center [282, 77] width 84 height 16
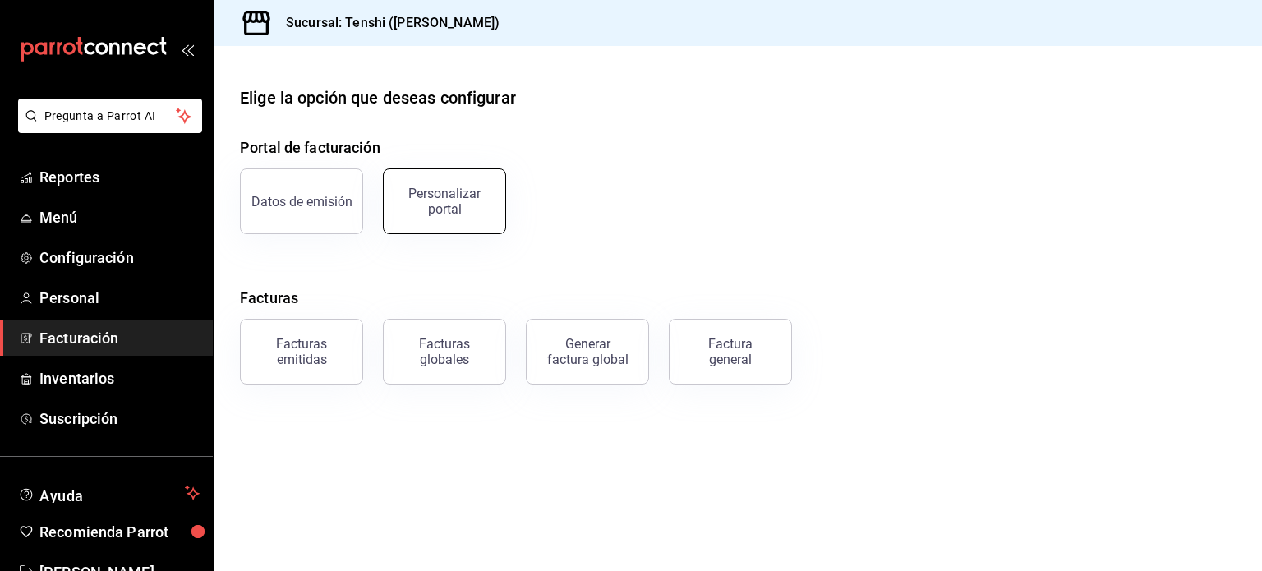
click at [437, 200] on div "Personalizar portal" at bounding box center [445, 201] width 102 height 31
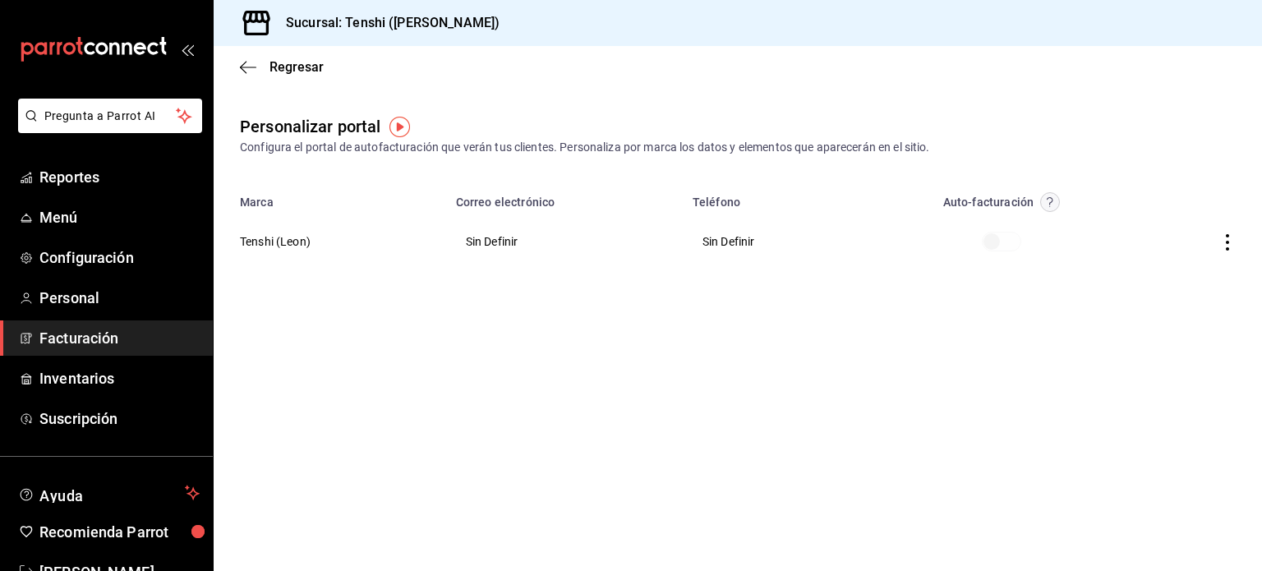
click at [1224, 237] on icon "button" at bounding box center [1227, 242] width 16 height 16
click at [1163, 231] on li "Editar" at bounding box center [1153, 221] width 164 height 42
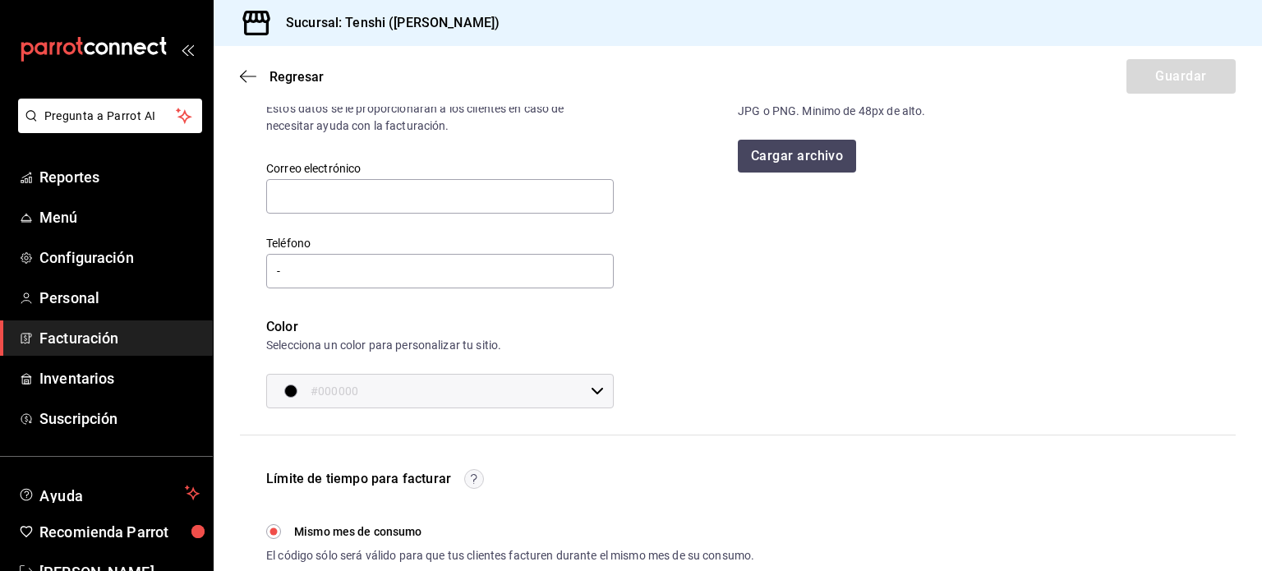
scroll to position [136, 0]
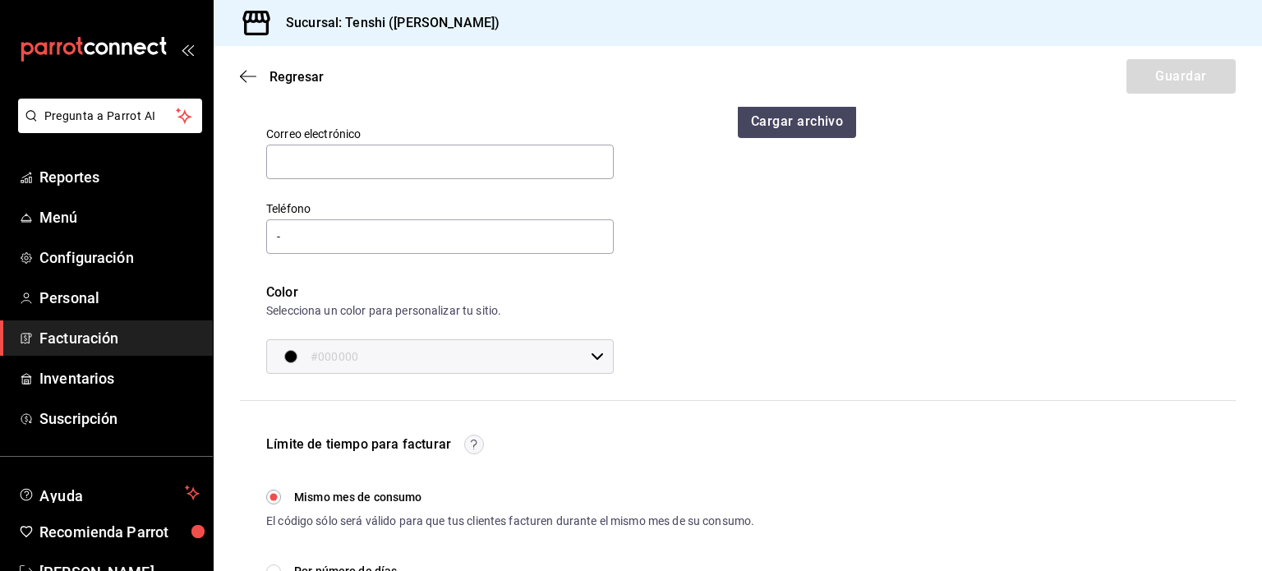
click at [570, 362] on input "#000000" at bounding box center [448, 356] width 274 height 33
click at [690, 343] on div at bounding box center [631, 285] width 1262 height 571
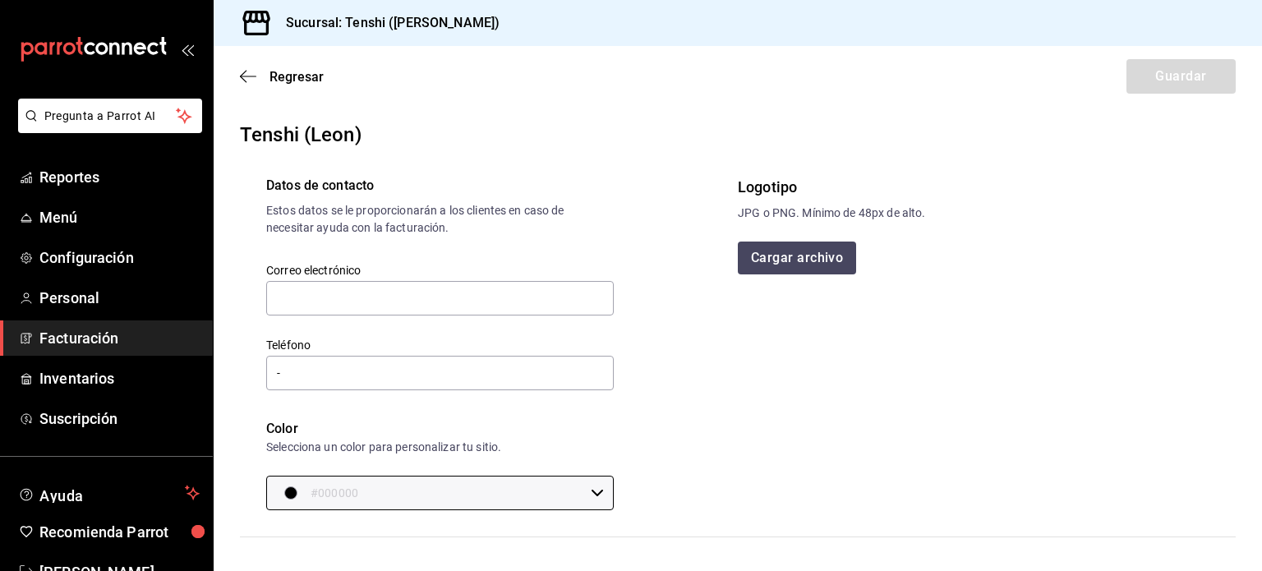
scroll to position [0, 0]
click at [578, 286] on input "text" at bounding box center [440, 298] width 348 height 35
click at [532, 298] on input "text" at bounding box center [440, 298] width 348 height 35
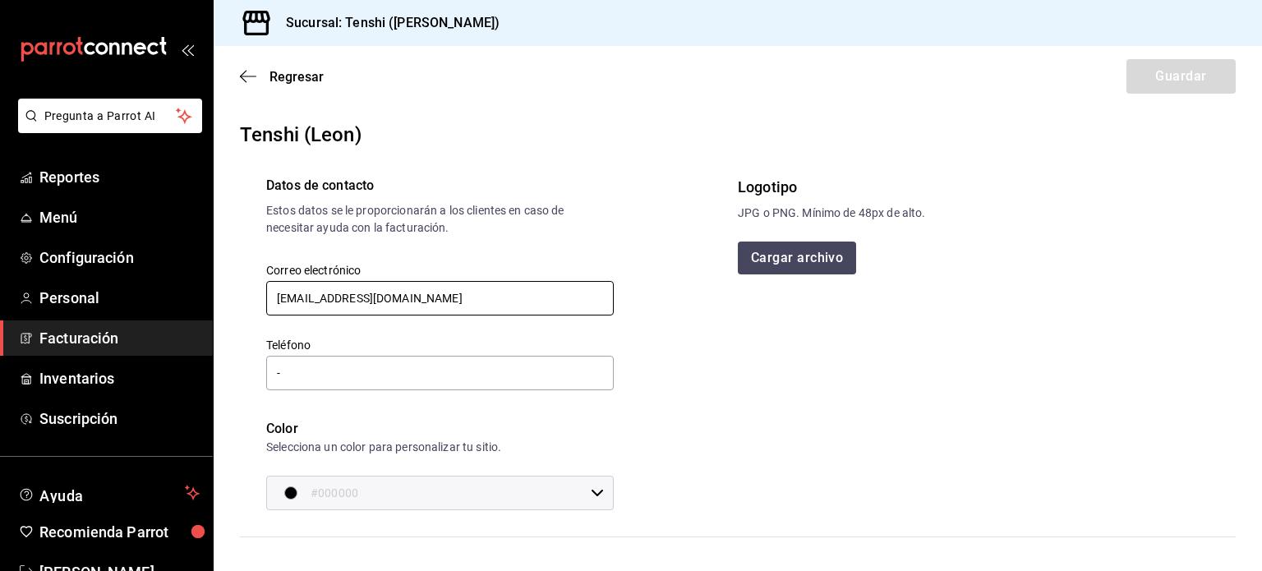
type input "[EMAIL_ADDRESS][DOMAIN_NAME]"
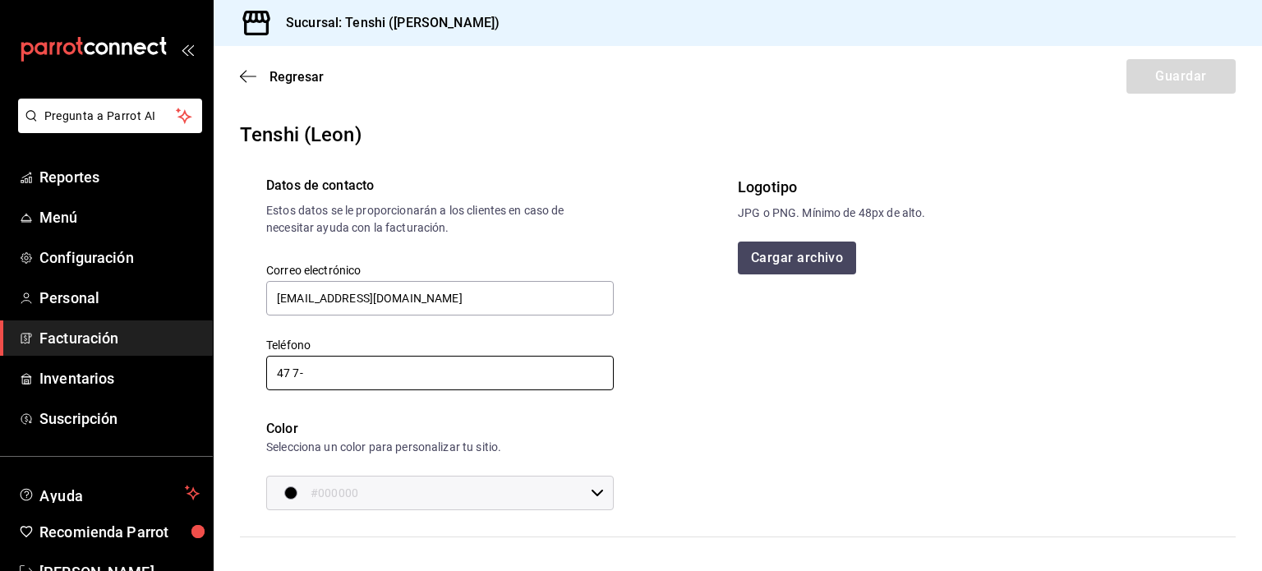
type input "47 7-"
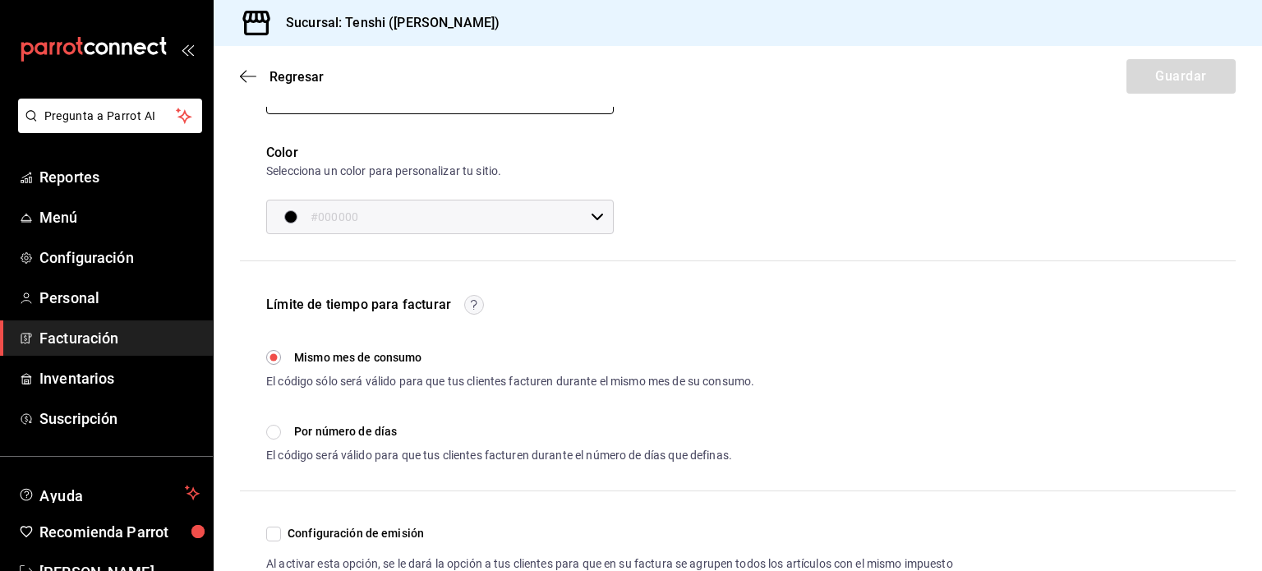
scroll to position [358, 0]
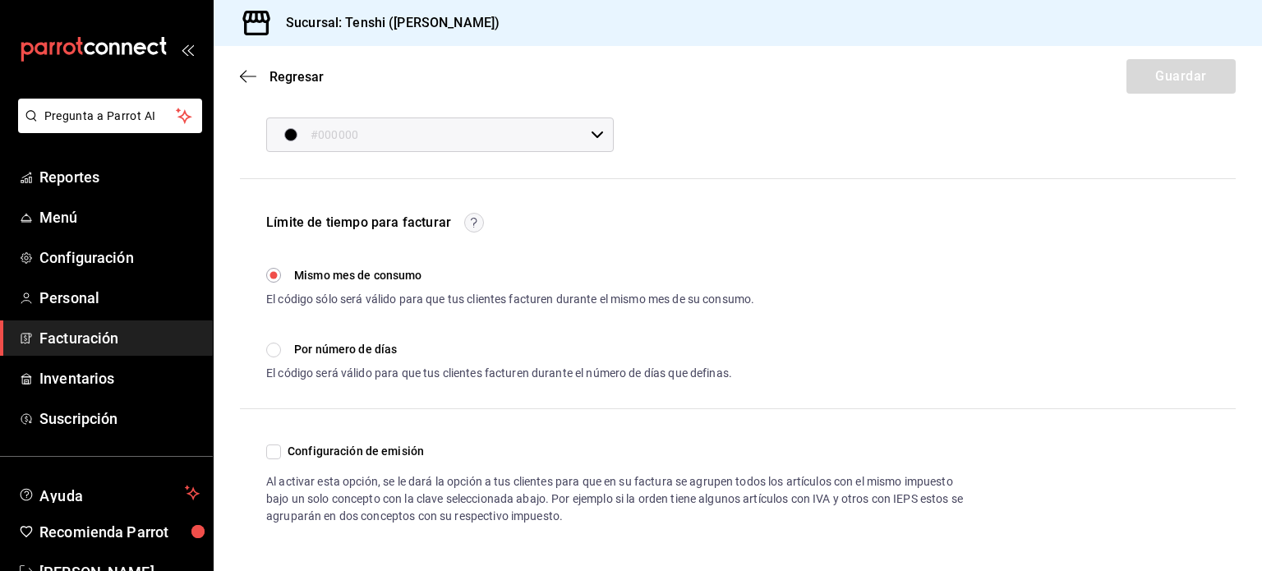
click at [269, 446] on input "Configuración de emisión" at bounding box center [273, 451] width 15 height 15
checkbox input "true"
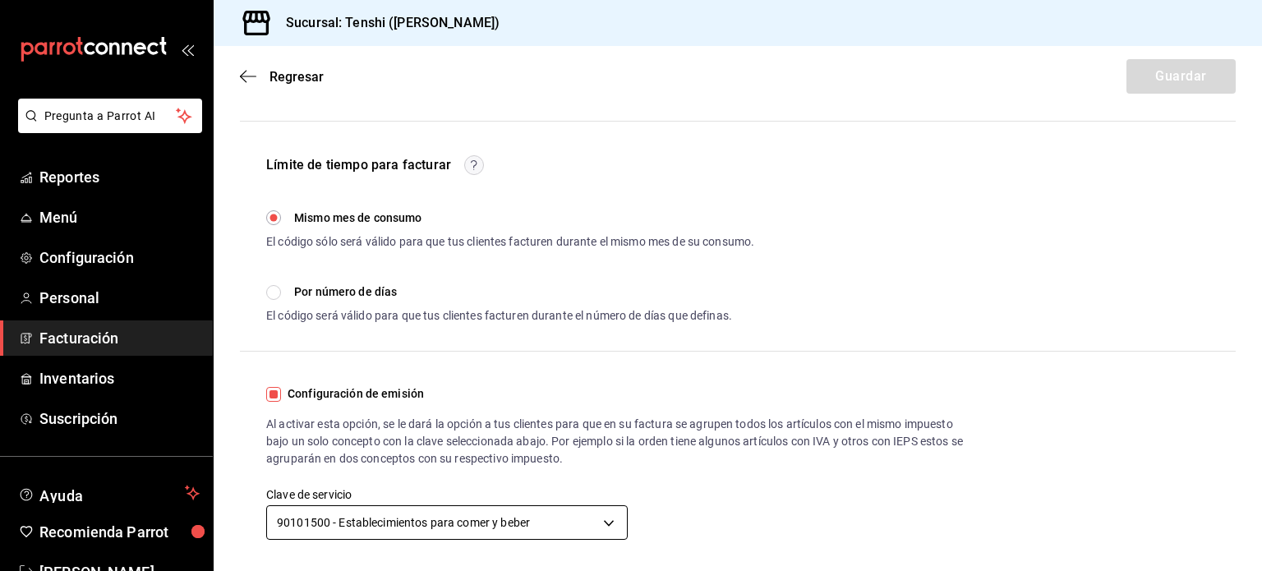
click at [564, 520] on body "Pregunta a Parrot AI Reportes Menú Configuración Personal Facturación Inventari…" at bounding box center [631, 285] width 1262 height 571
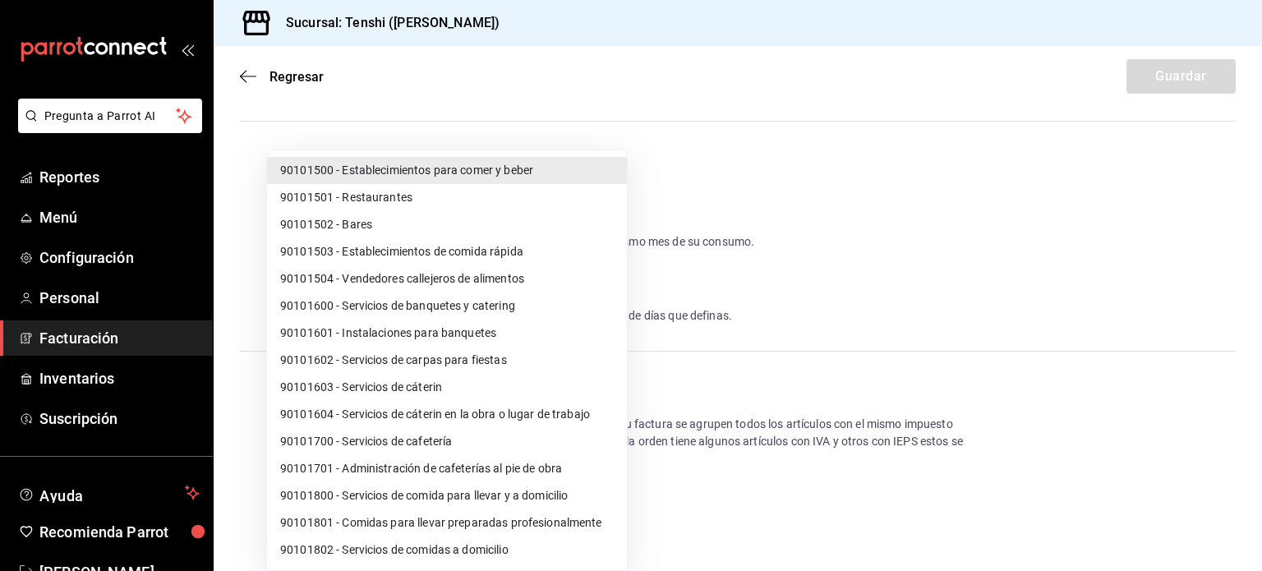
click at [549, 440] on li "90101700 - Servicios de cafetería" at bounding box center [447, 441] width 360 height 27
type input "90101700"
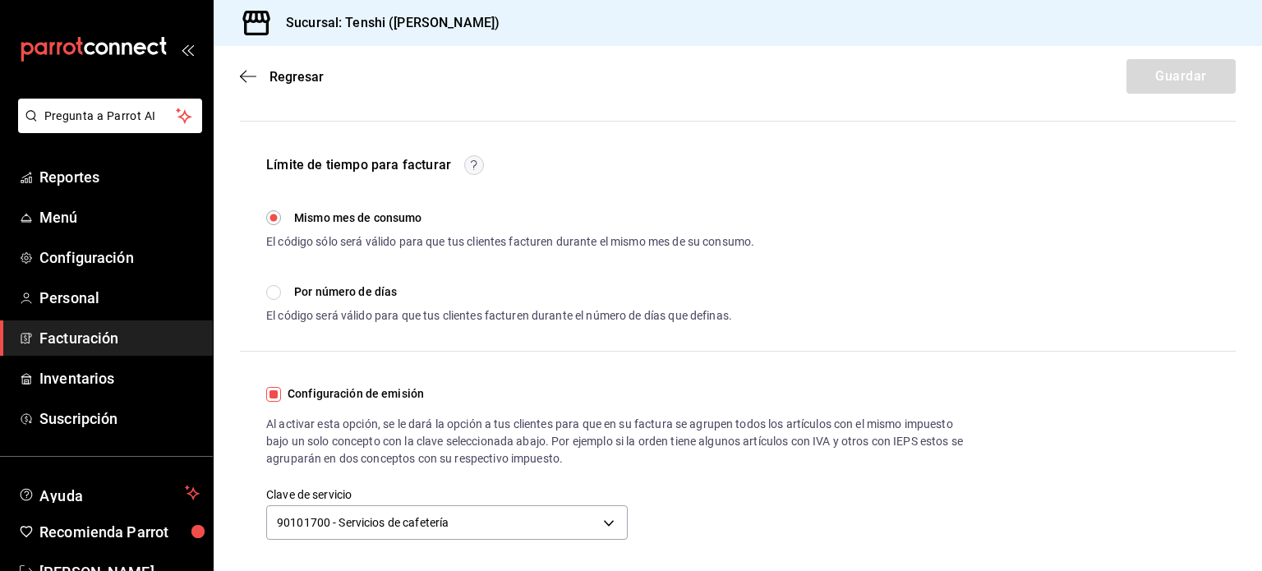
click at [730, 489] on div "Configuración de emisión Al activar esta opción, se le dará la opción a tus cli…" at bounding box center [738, 465] width 996 height 160
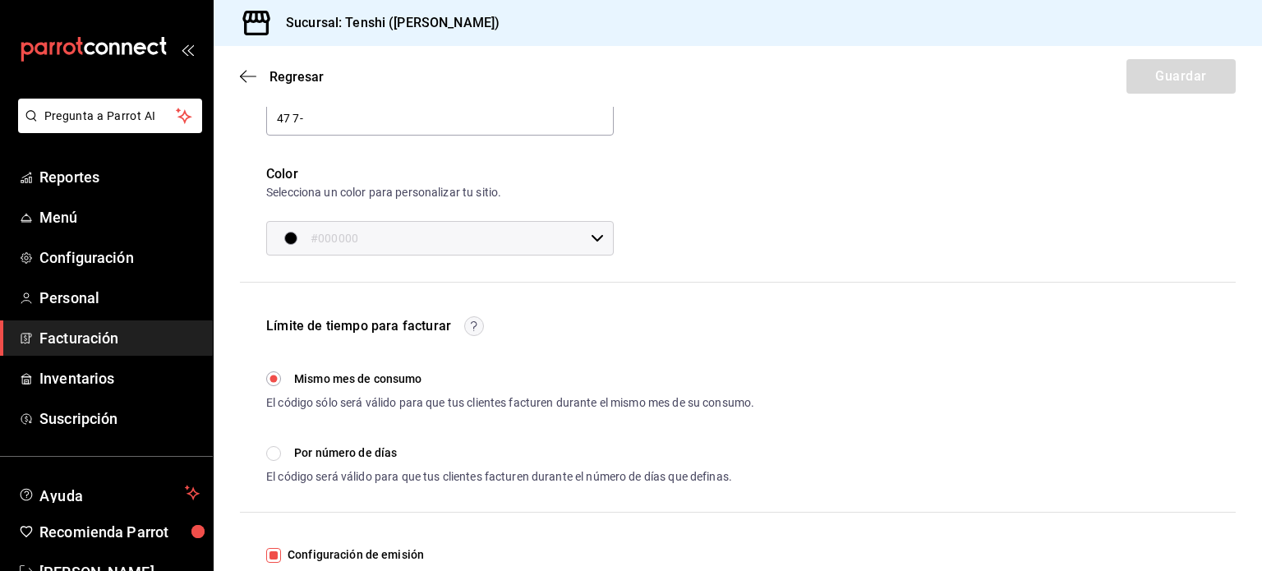
scroll to position [173, 0]
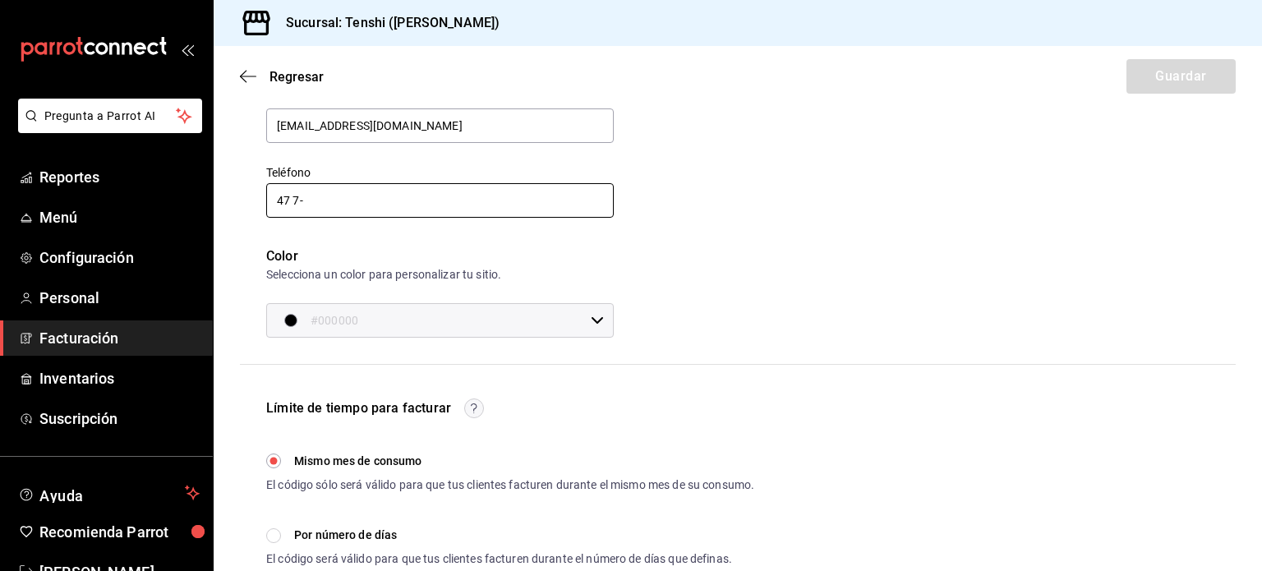
click at [415, 209] on input "47 7-" at bounding box center [440, 200] width 348 height 35
type input "47 7172-8683"
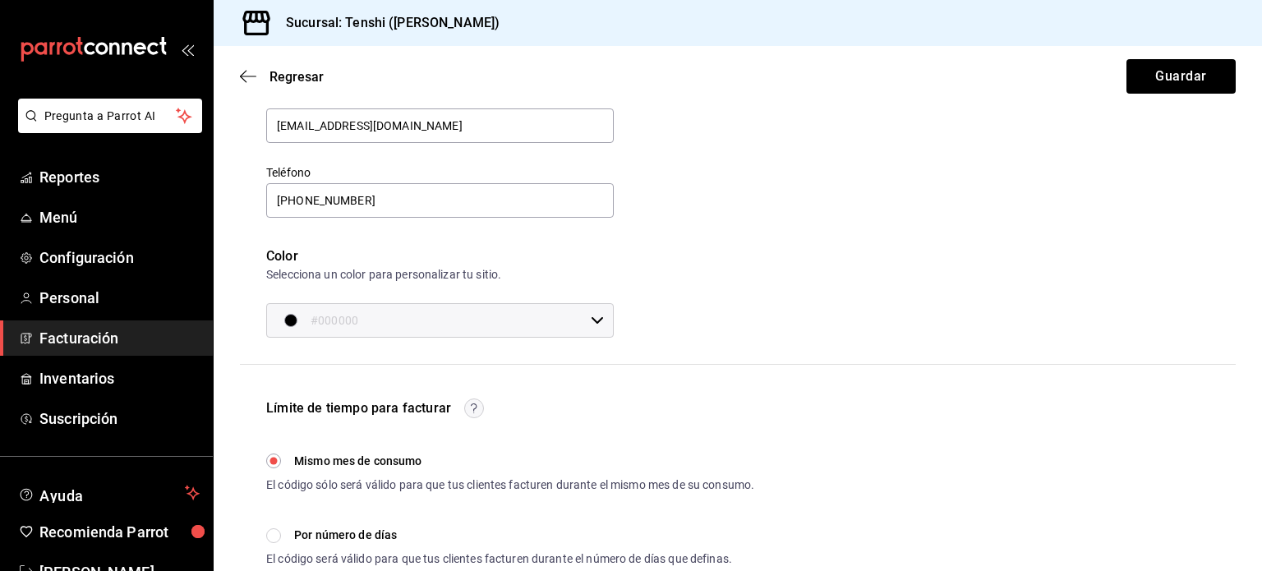
click at [428, 321] on input "#000000" at bounding box center [448, 320] width 274 height 33
click at [449, 456] on input "0" at bounding box center [462, 462] width 36 height 25
click at [459, 427] on div "0 r 0 g 0 b" at bounding box center [510, 447] width 133 height 53
click at [783, 306] on div at bounding box center [631, 285] width 1262 height 571
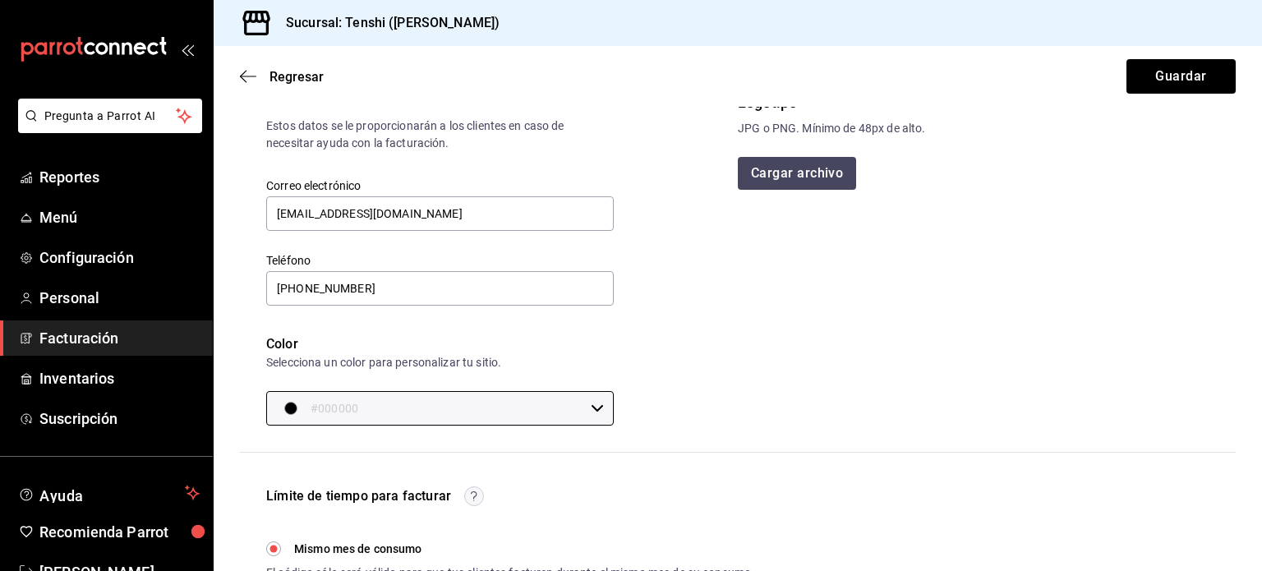
scroll to position [0, 0]
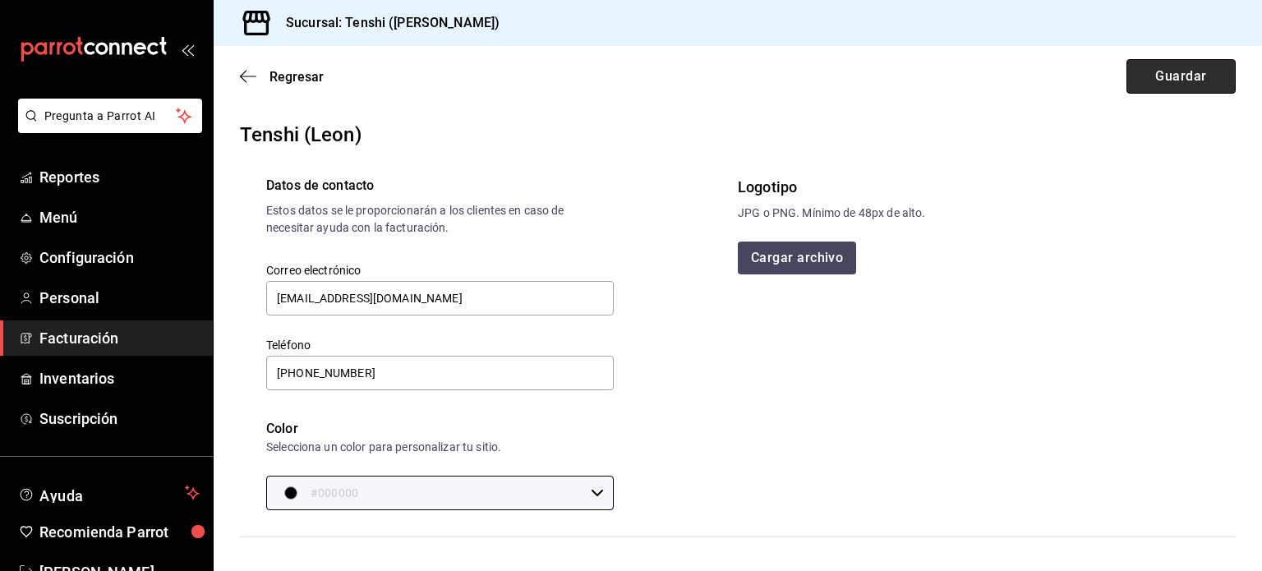
click at [1154, 82] on button "Guardar" at bounding box center [1180, 76] width 109 height 35
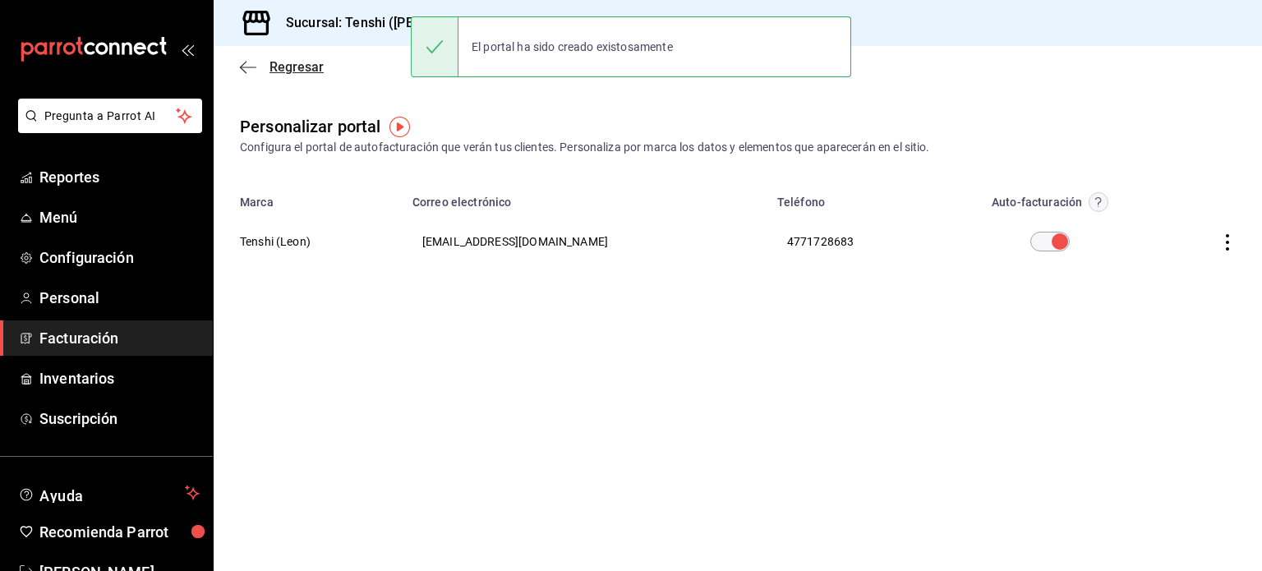
click at [244, 65] on icon "button" at bounding box center [248, 67] width 16 height 15
